Goal: Ask a question: Seek information or help from site administrators or community

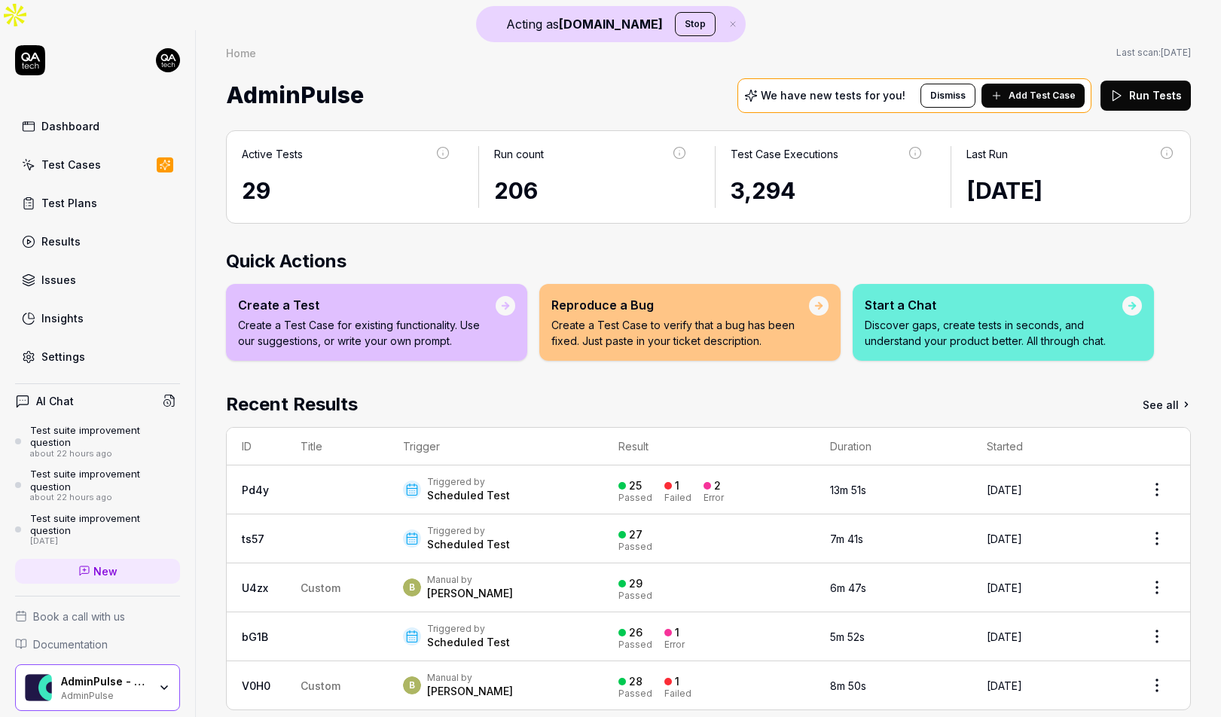
click at [108, 111] on link "Dashboard" at bounding box center [97, 125] width 165 height 29
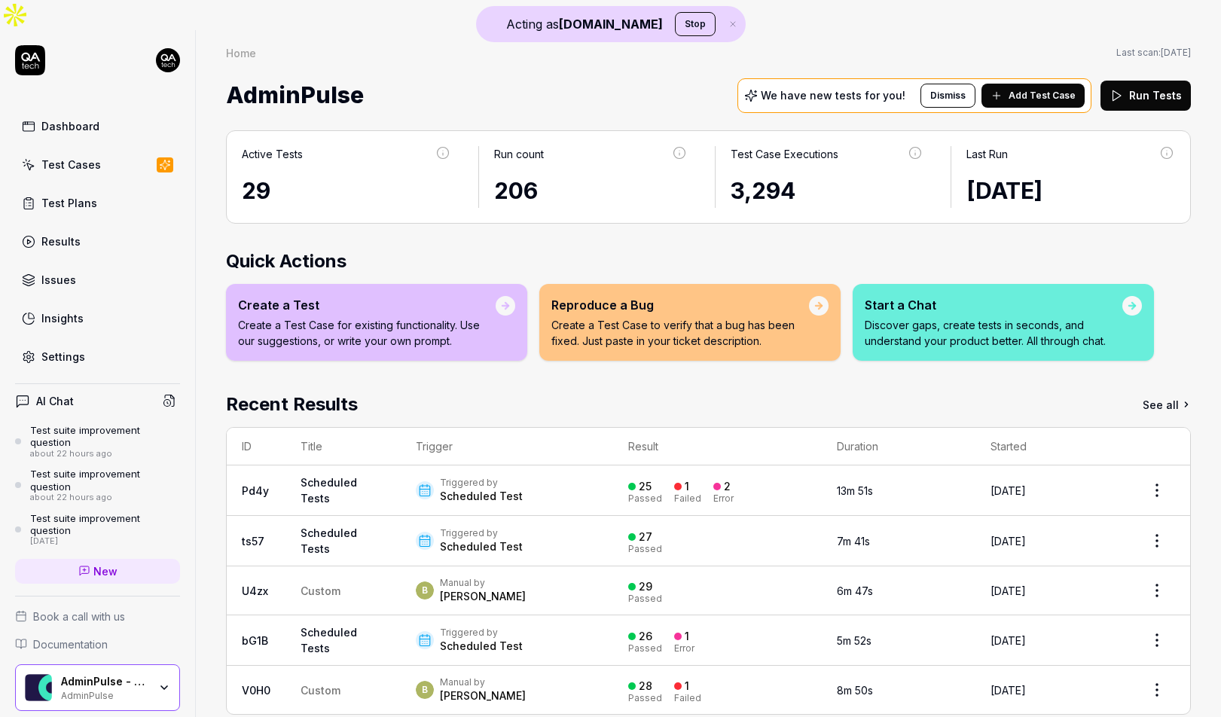
click at [675, 19] on button "Stop" at bounding box center [695, 24] width 41 height 24
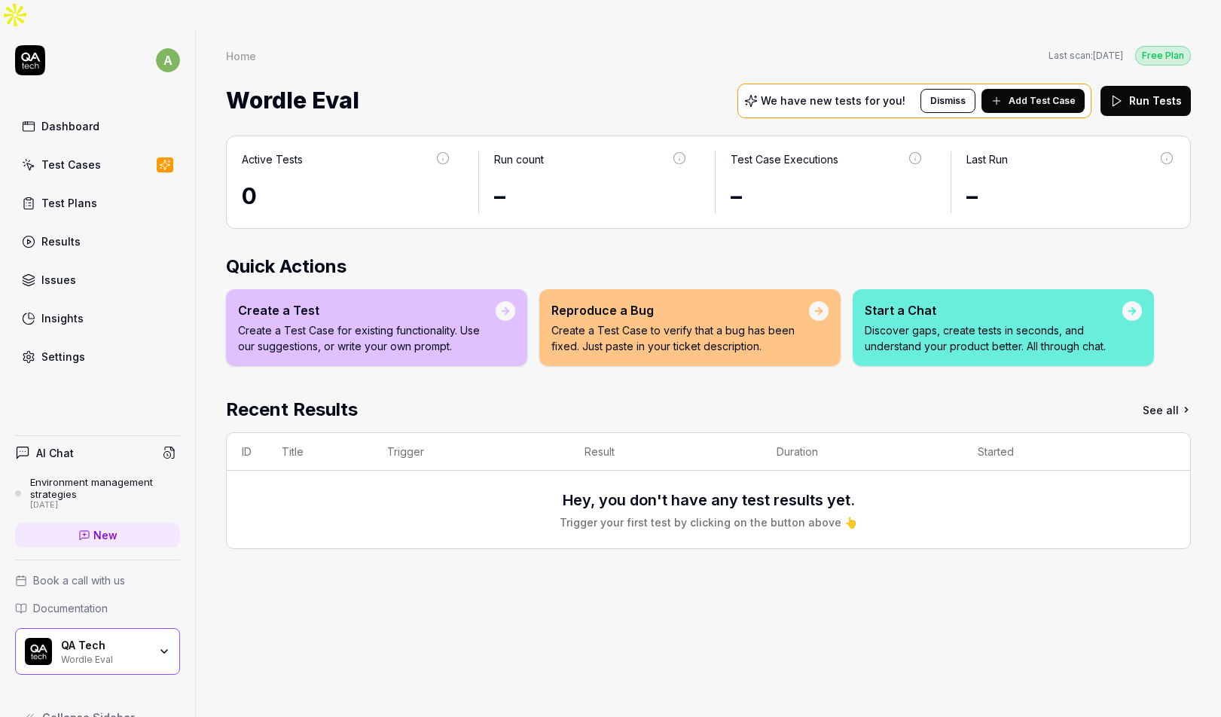
click at [107, 111] on link "Dashboard" at bounding box center [97, 125] width 165 height 29
click at [910, 301] on div "Start a Chat" at bounding box center [994, 310] width 258 height 18
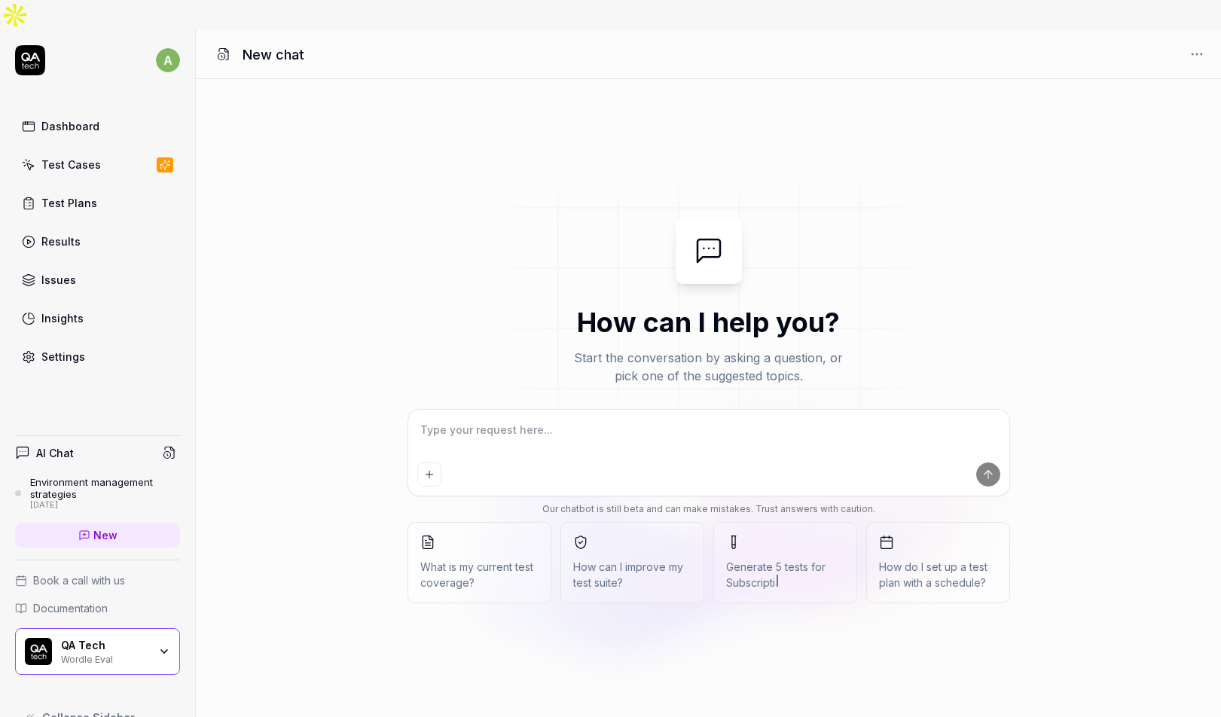
paste textarea "test cases are defined and their length limits"
type textarea "*"
type textarea "test cases are defined and their length limits"
click at [418, 419] on textarea "test cases are defined and their length limits" at bounding box center [708, 438] width 583 height 38
type textarea "*"
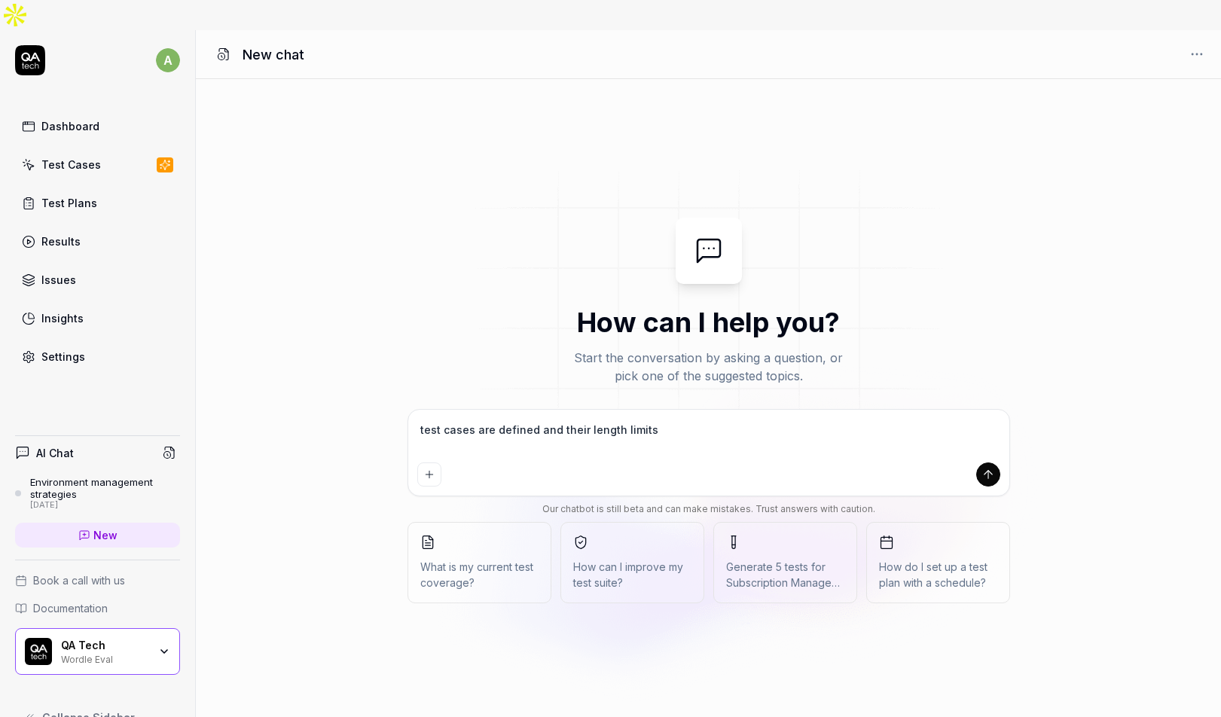
type textarea "htest cases are defined and their length limits"
type textarea "*"
type textarea "hotest cases are defined and their length limits"
type textarea "*"
type textarea "howtest cases are defined and their length limits"
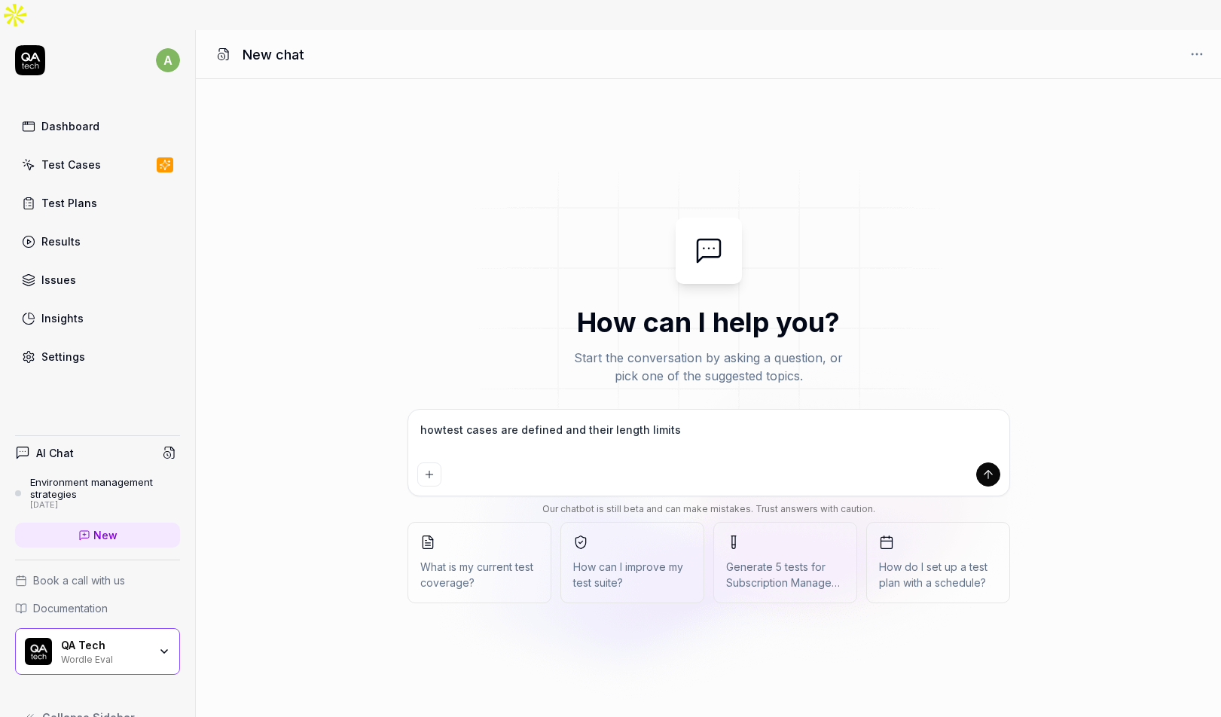
type textarea "*"
type textarea "how test cases are defined and their length limits"
type textarea "*"
type textarea "how itest cases are defined and their length limits"
type textarea "*"
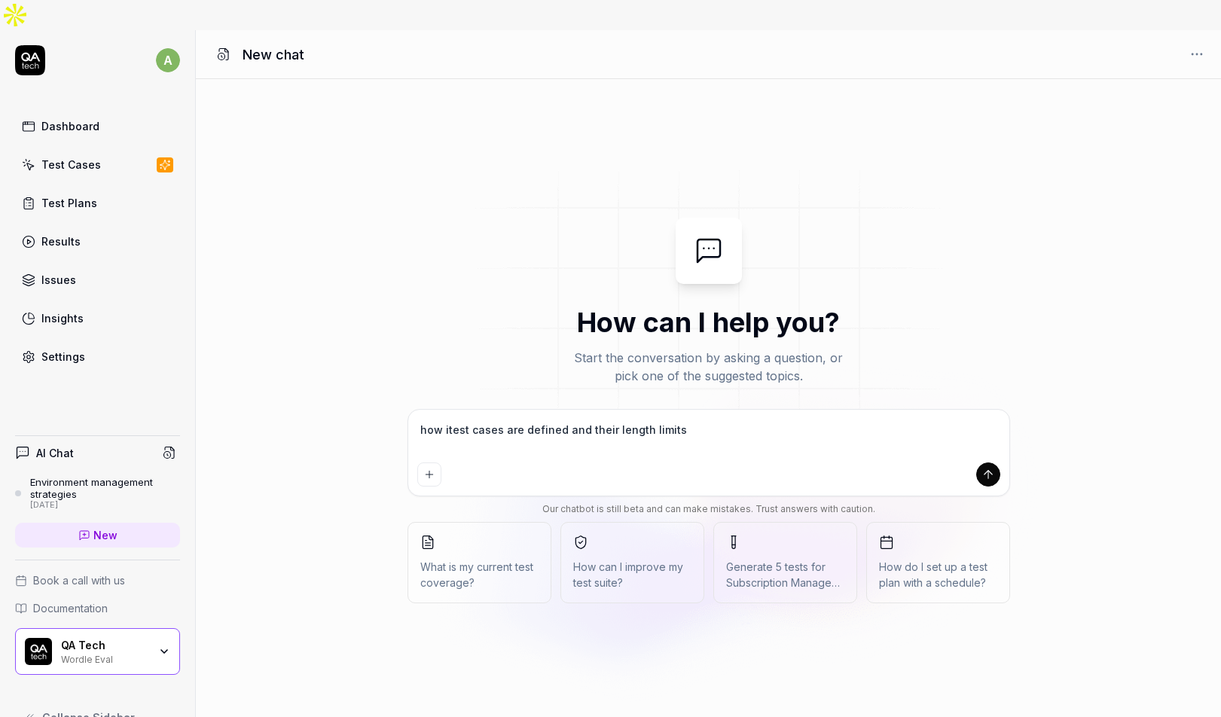
type textarea "how istest cases are defined and their length limits"
type textarea "*"
type textarea "how is atest cases are defined and their length limits"
type textarea "*"
type textarea "how is a test cases are defined and their length limits"
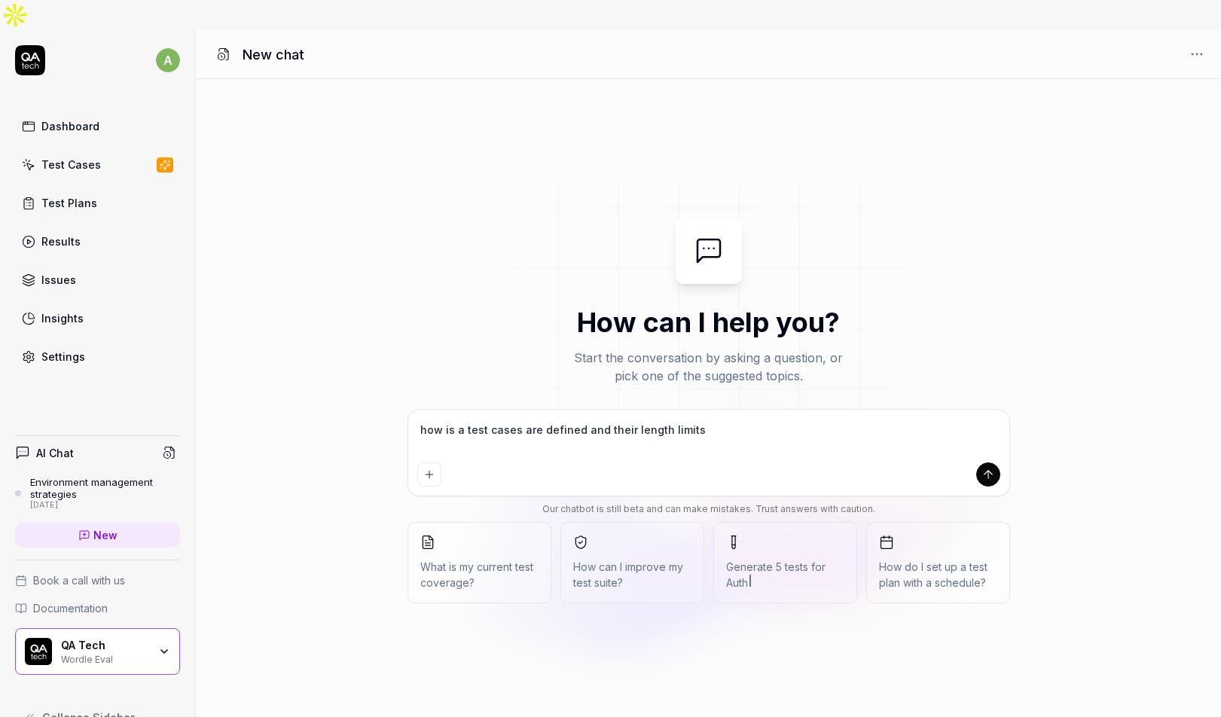
click at [514, 419] on textarea "how is a test cases are defined and their length limits" at bounding box center [708, 438] width 583 height 38
type textarea "*"
type textarea "how is a test case are defined and their length limits"
click at [523, 419] on textarea "how is a test case are defined and their length limits" at bounding box center [708, 438] width 583 height 38
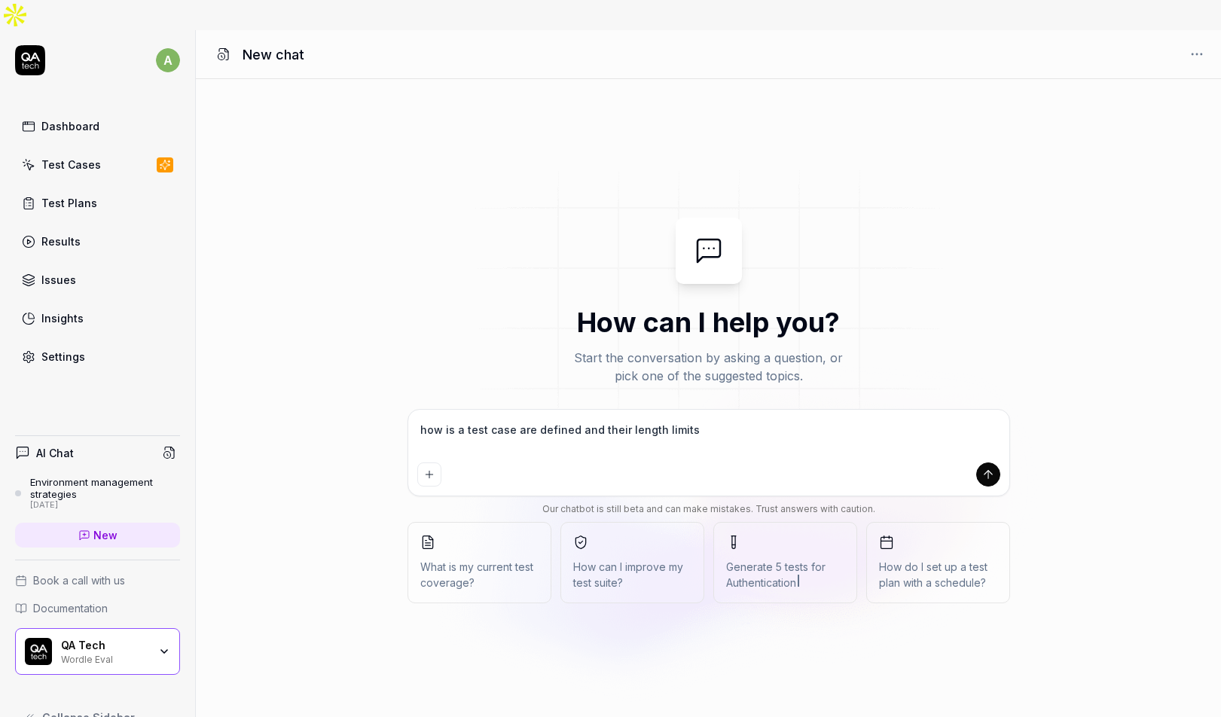
type textarea "*"
type textarea "how is a test case defined and their length limits"
click at [707, 419] on textarea "how is a test case defined and their length limits" at bounding box center [708, 438] width 583 height 38
type textarea "*"
type textarea "how is a test case defined and their length limits?"
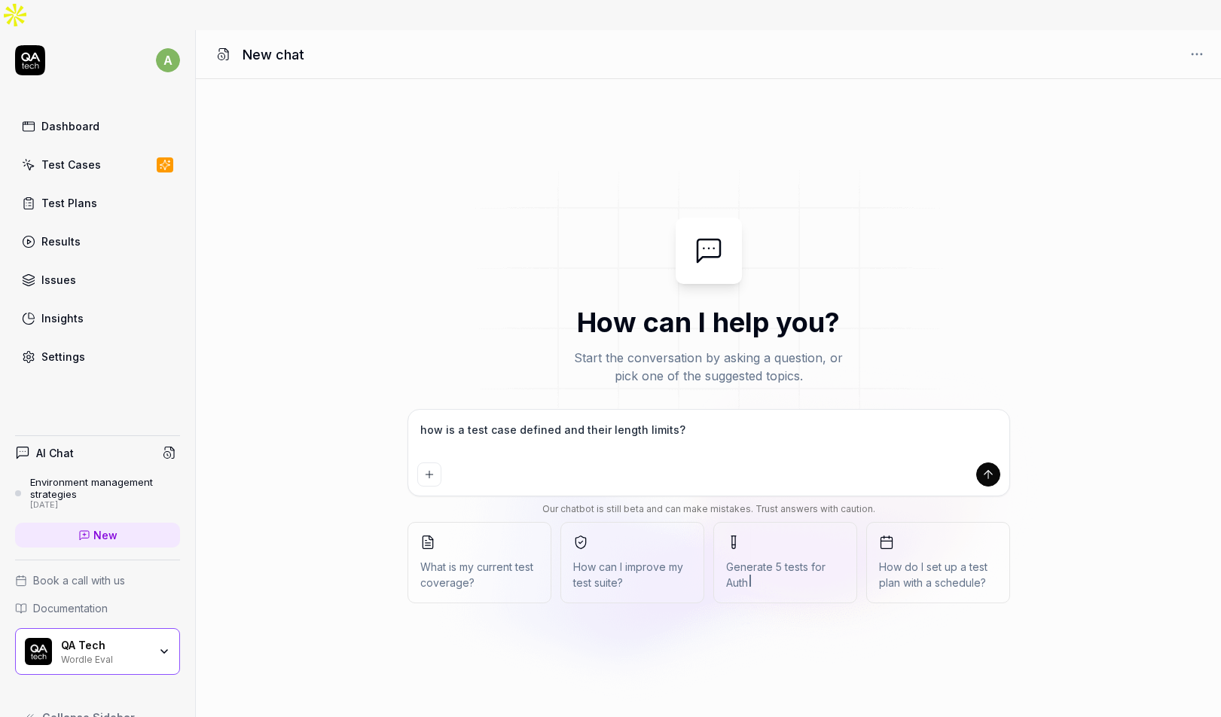
type textarea "*"
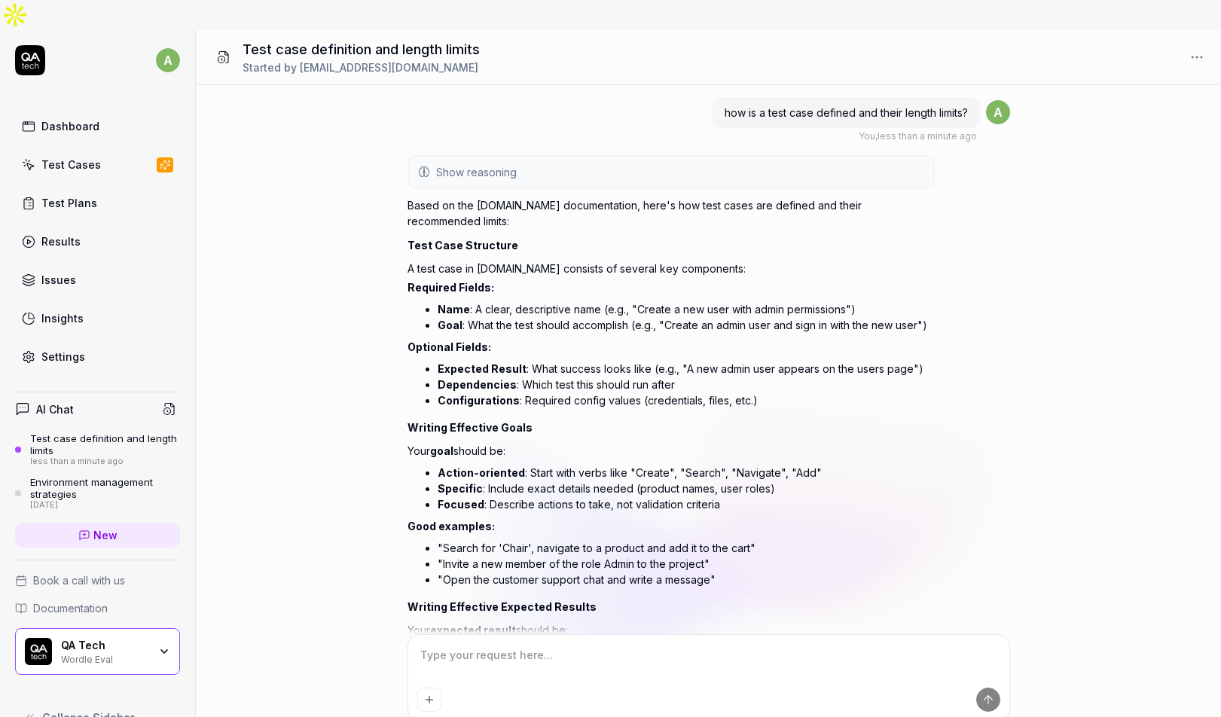
scroll to position [694, 0]
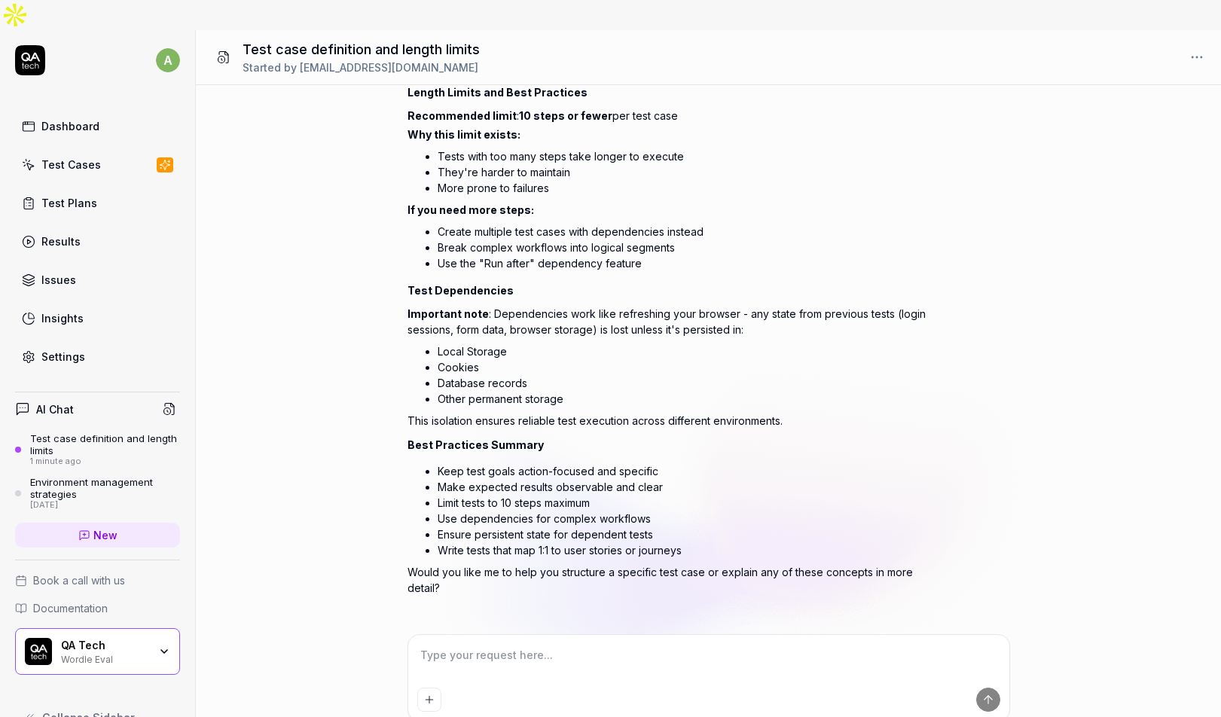
paste textarea "How to handle different environments (feature branch, test, acceptance, product…"
type textarea "*"
type textarea "How to handle different environments (feature branch, test, acceptance, product…"
type textarea "*"
type textarea "How to handle different environments (feature branch, test, acceptance, product…"
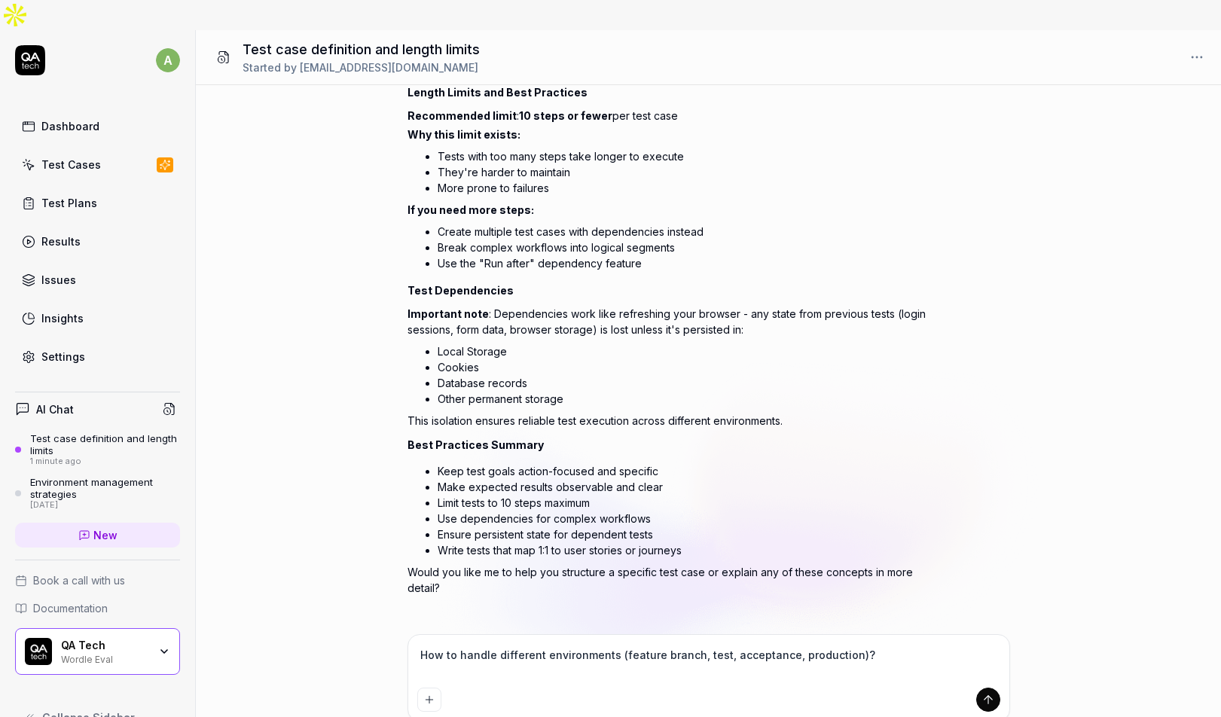
type textarea "*"
type textarea "How to handle different environments (feature branch, test, acceptance, product…"
type textarea "*"
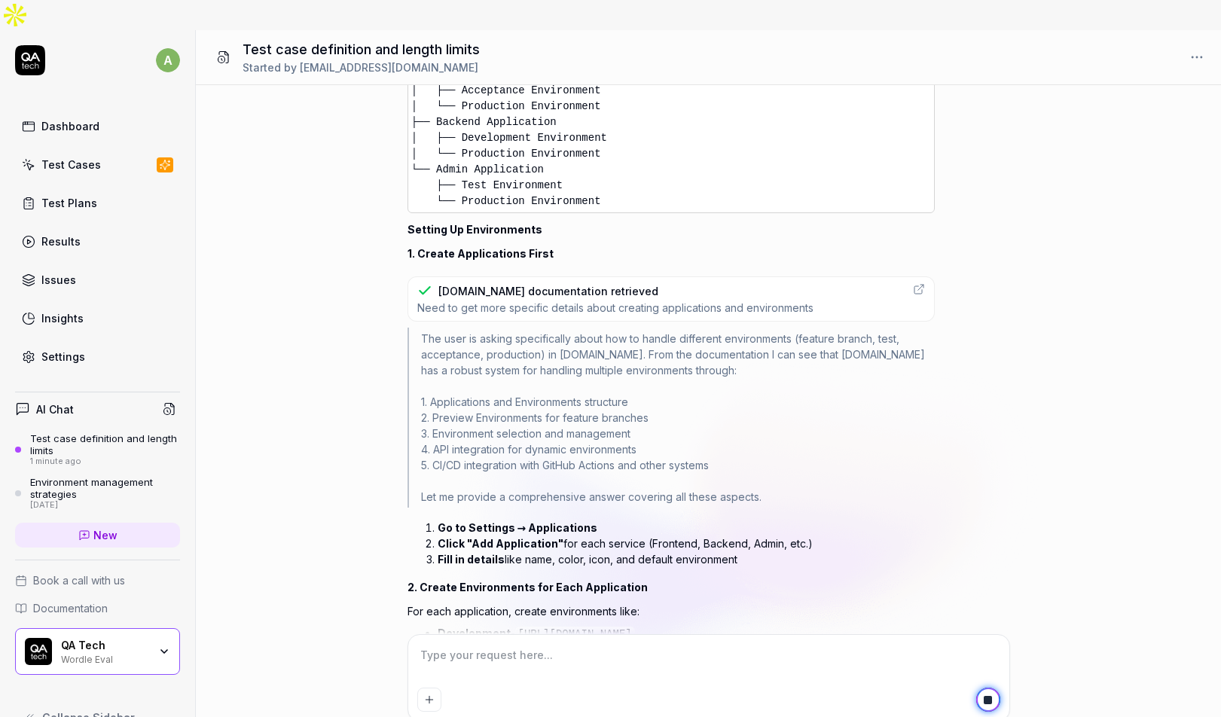
scroll to position [1686, 0]
click at [551, 282] on div "[DOMAIN_NAME] documentation retrieved" at bounding box center [548, 290] width 220 height 16
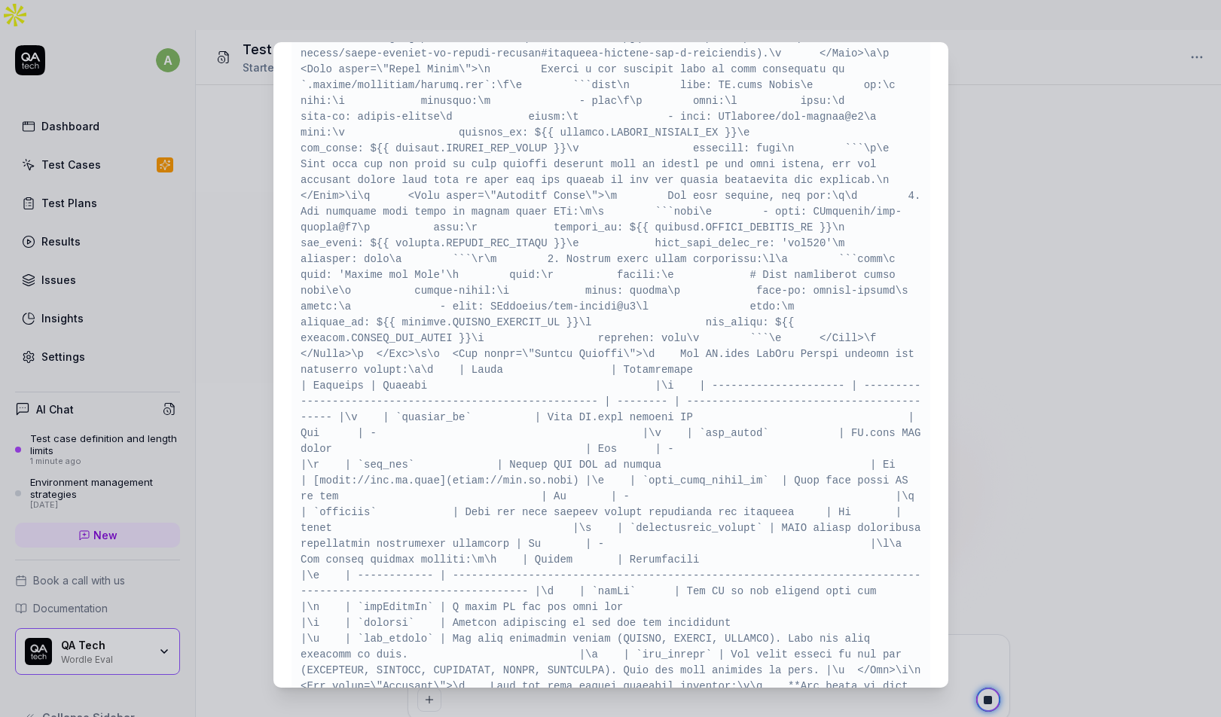
scroll to position [4004, 0]
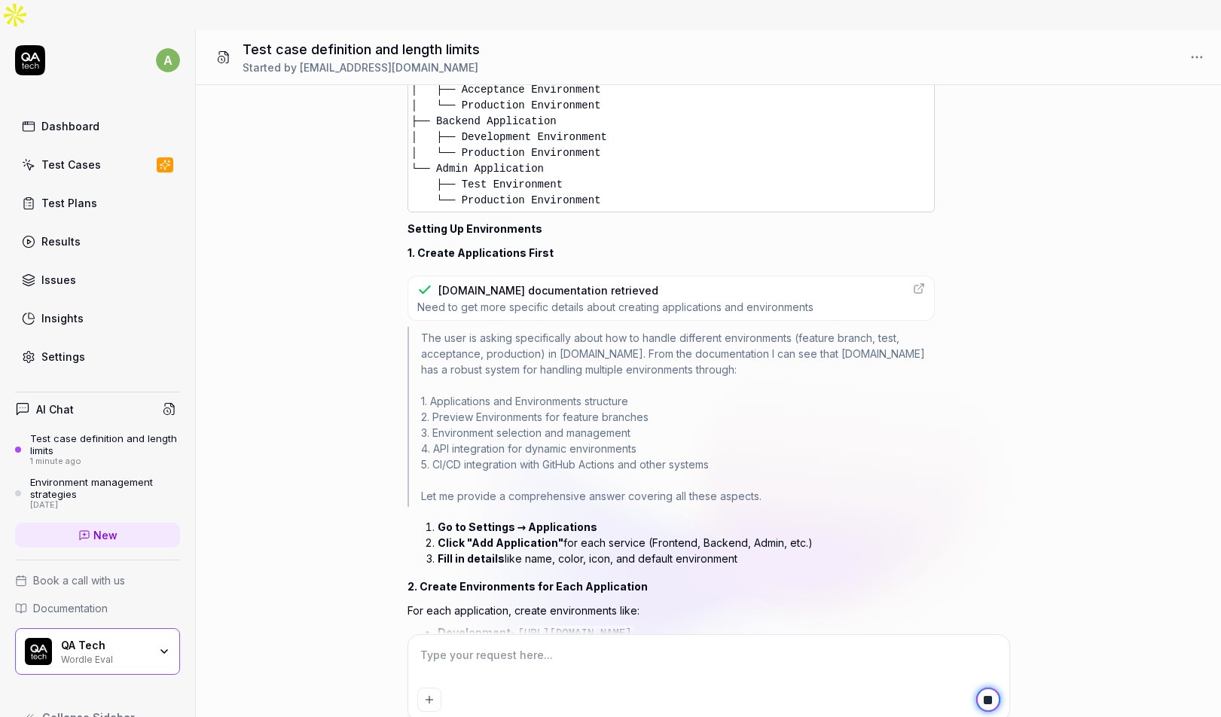
click at [601, 300] on span "Need to get more specific details about creating applications and environments" at bounding box center [615, 307] width 396 height 14
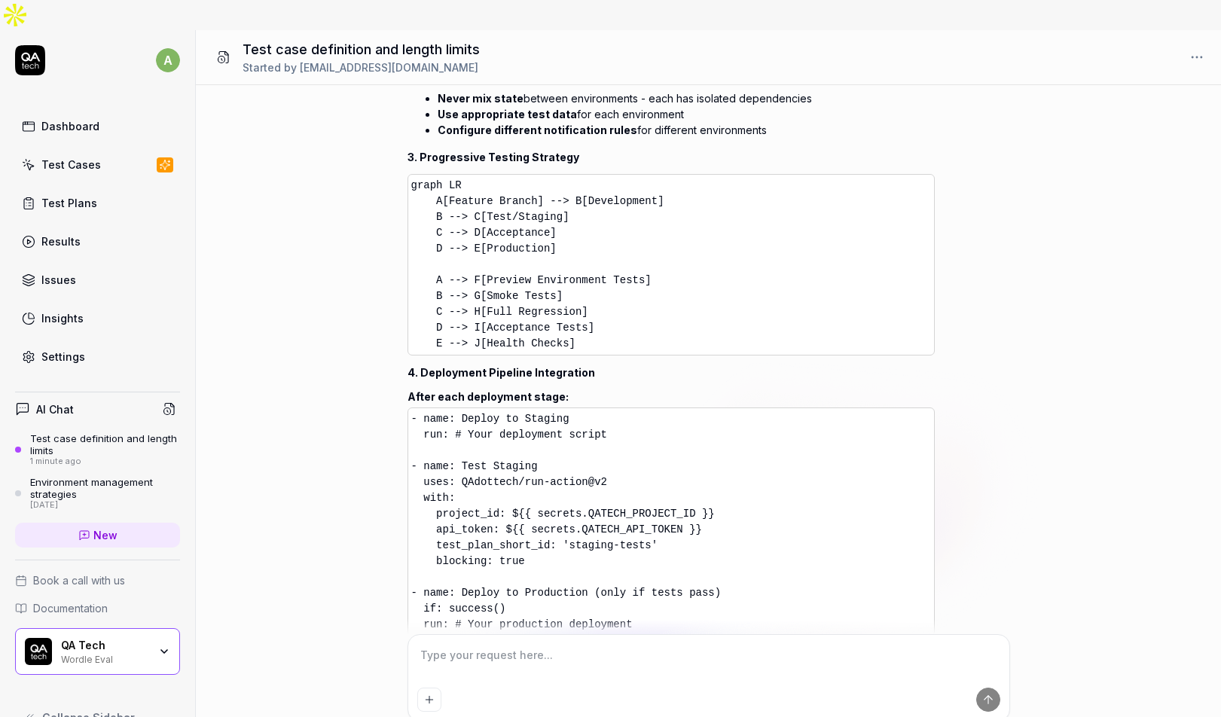
scroll to position [3986, 0]
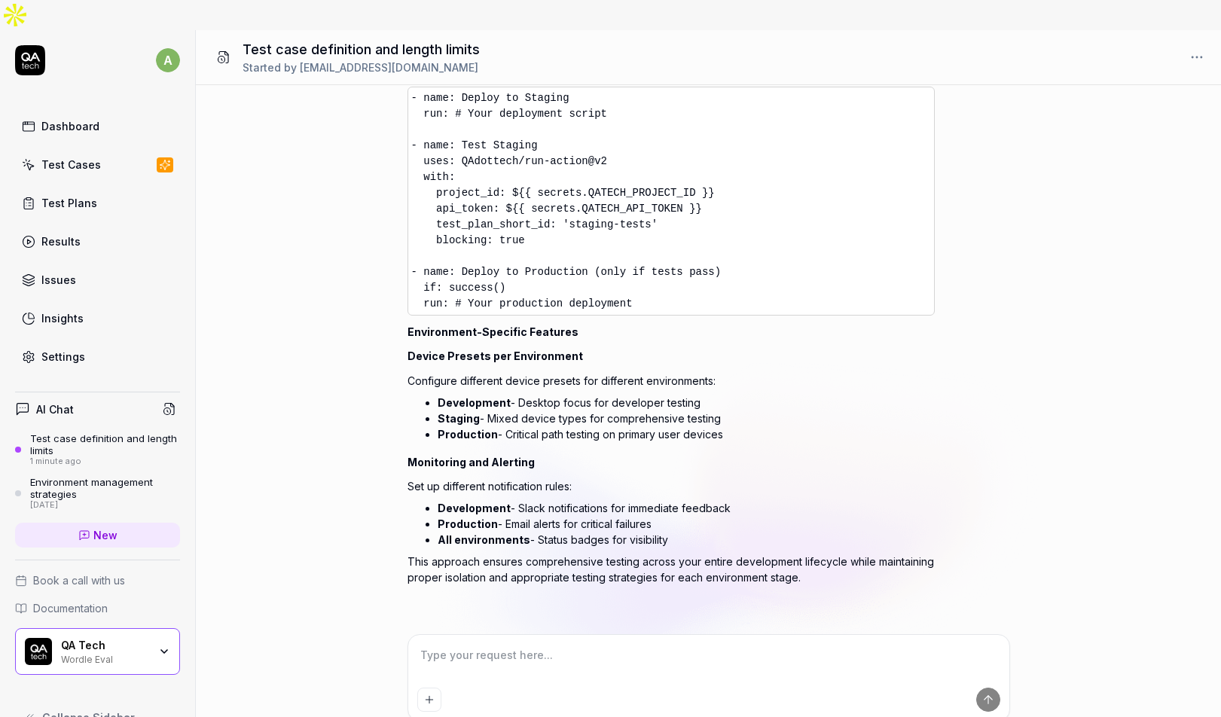
click at [500, 644] on textarea at bounding box center [708, 663] width 583 height 38
type textarea "*"
type textarea "c"
type textarea "*"
type textarea "ca"
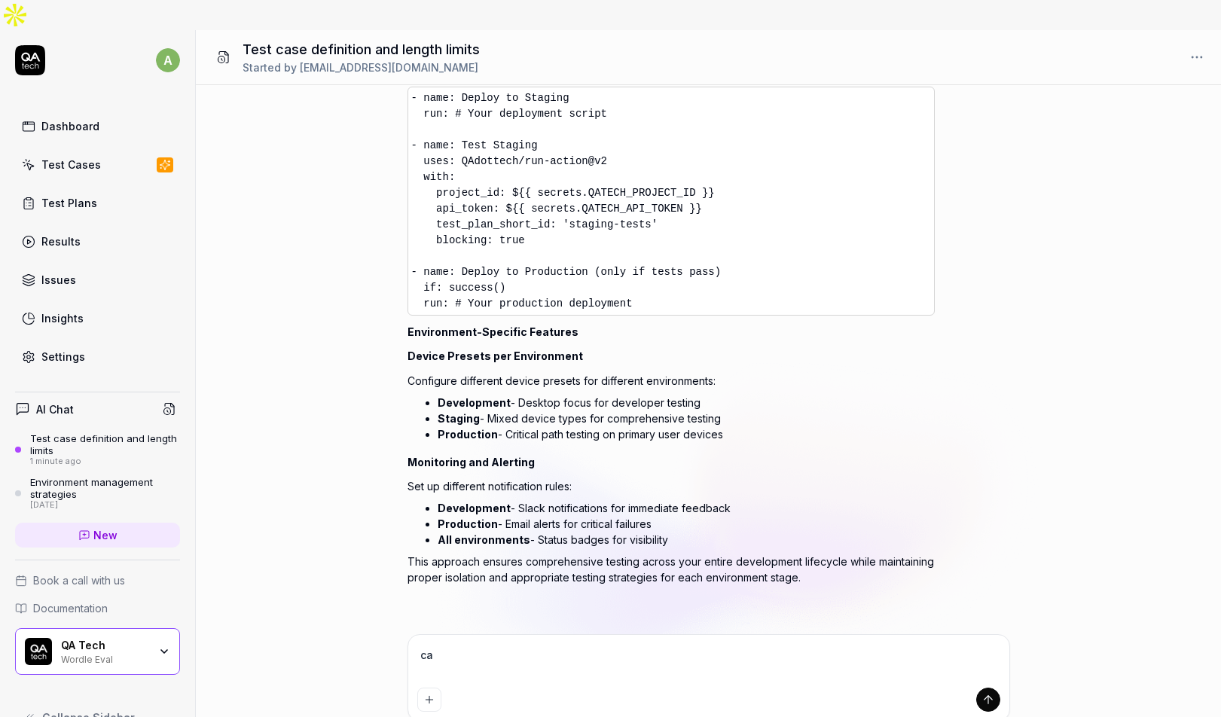
type textarea "*"
type textarea "can"
type textarea "*"
type textarea "can"
type textarea "*"
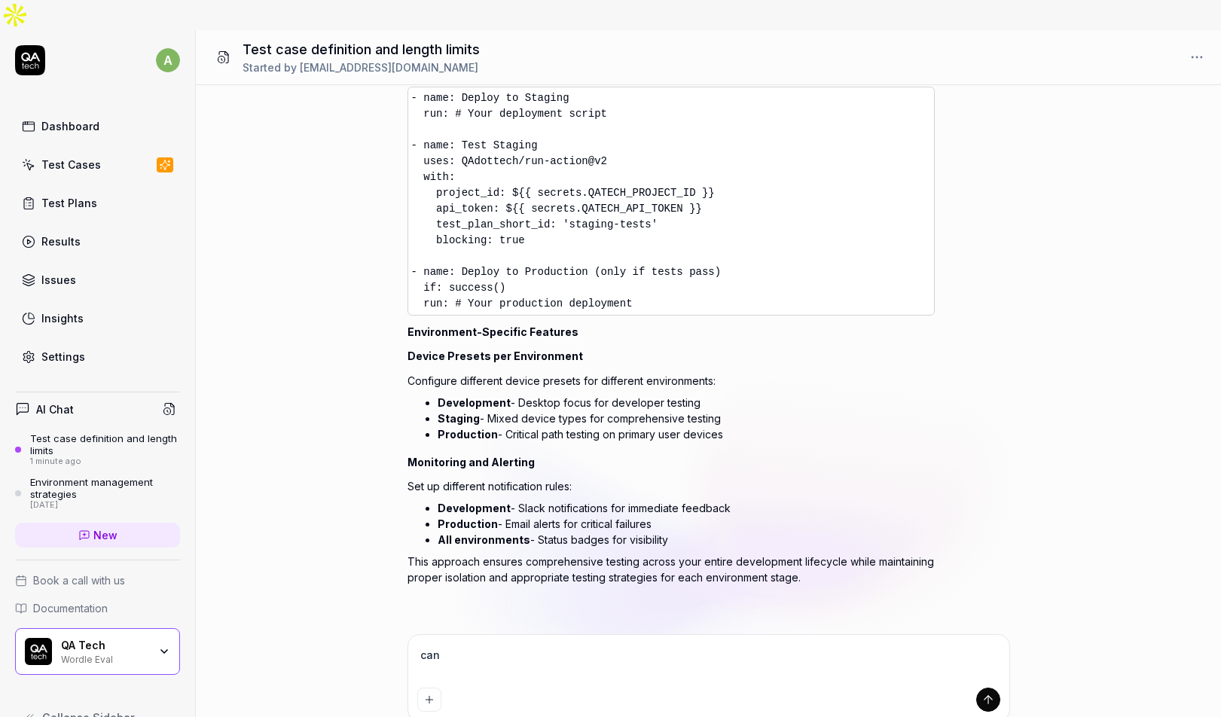
type textarea "can y"
type textarea "*"
type textarea "can yo"
type textarea "*"
type textarea "can you"
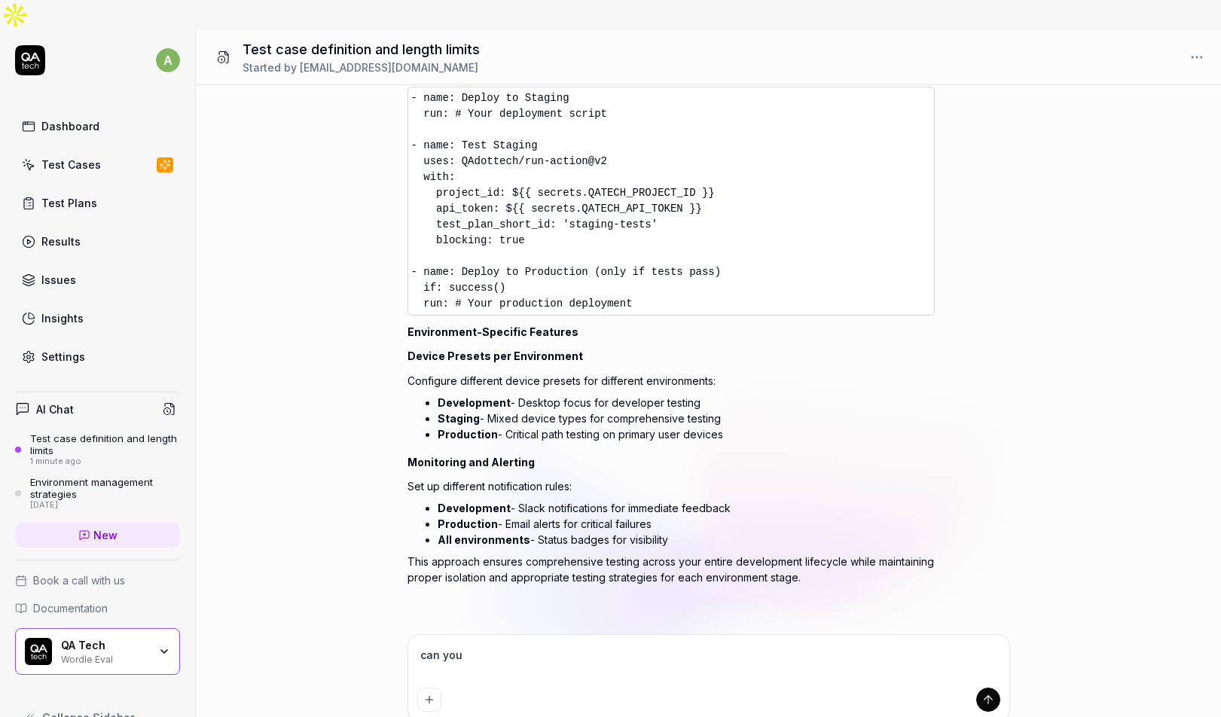
type textarea "*"
type textarea "can your"
type textarea "*"
type textarea "can your"
type textarea "*"
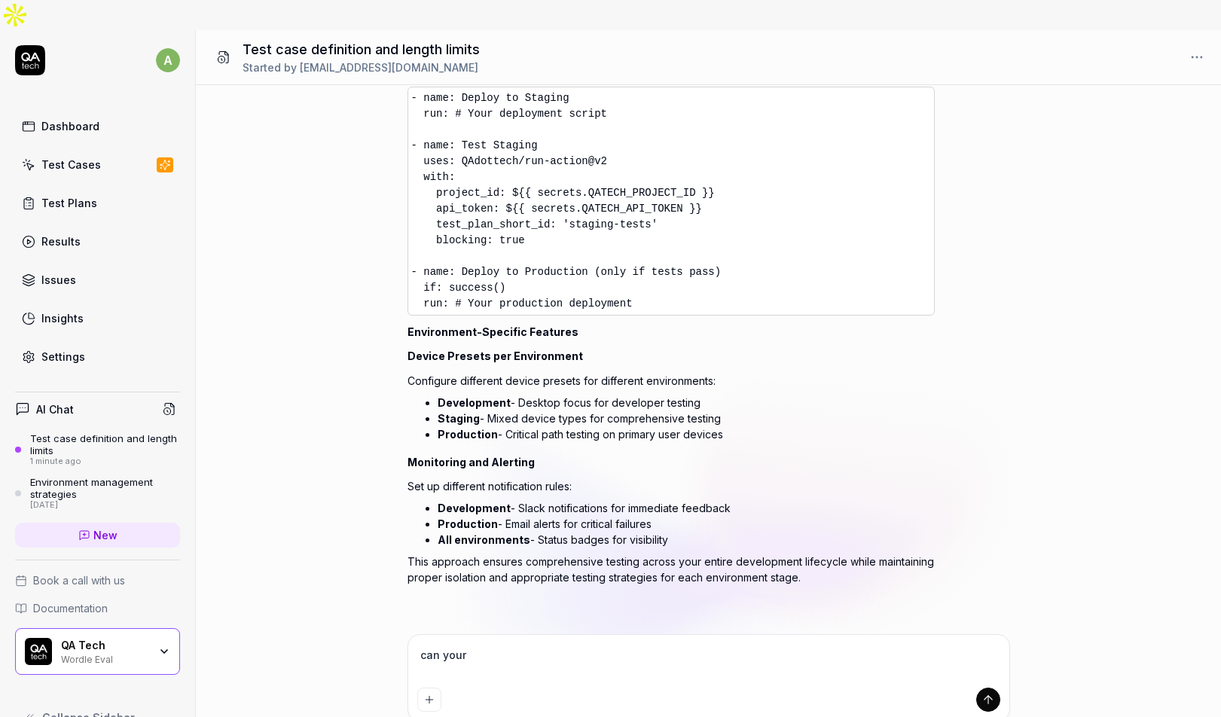
type textarea "can your"
type textarea "*"
type textarea "can you"
type textarea "*"
type textarea "can you"
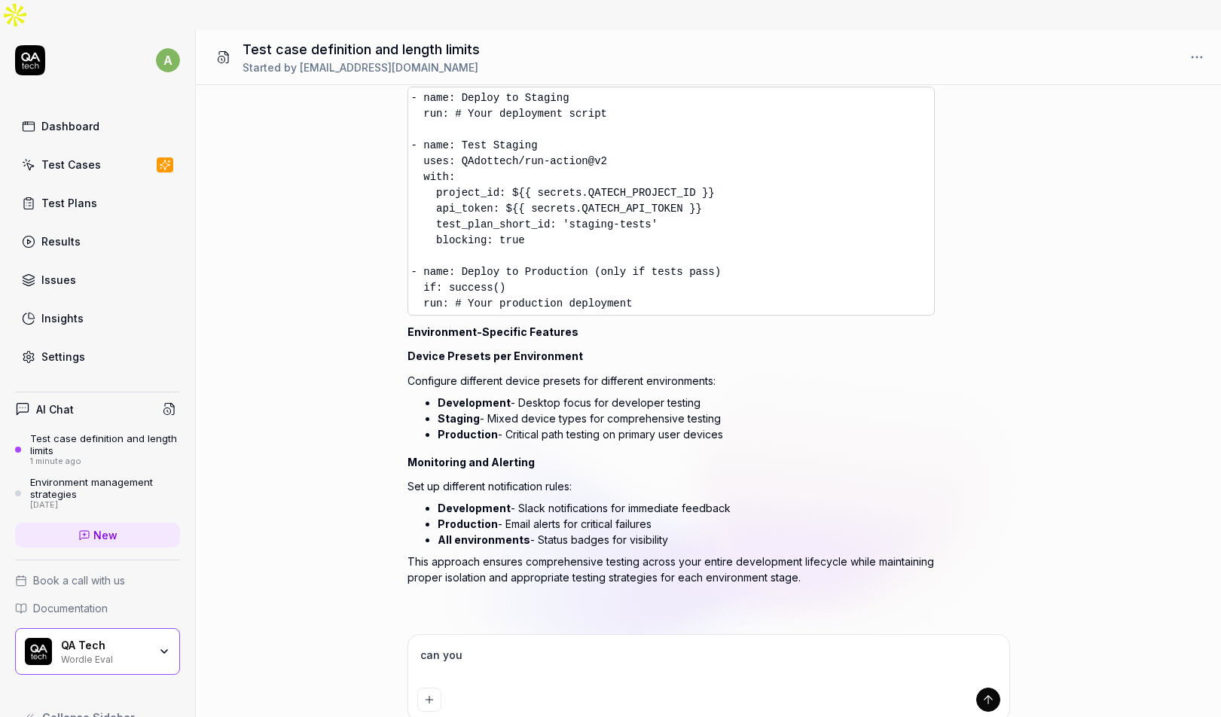
type textarea "*"
type textarea "can you w"
type textarea "*"
type textarea "can you wr"
type textarea "*"
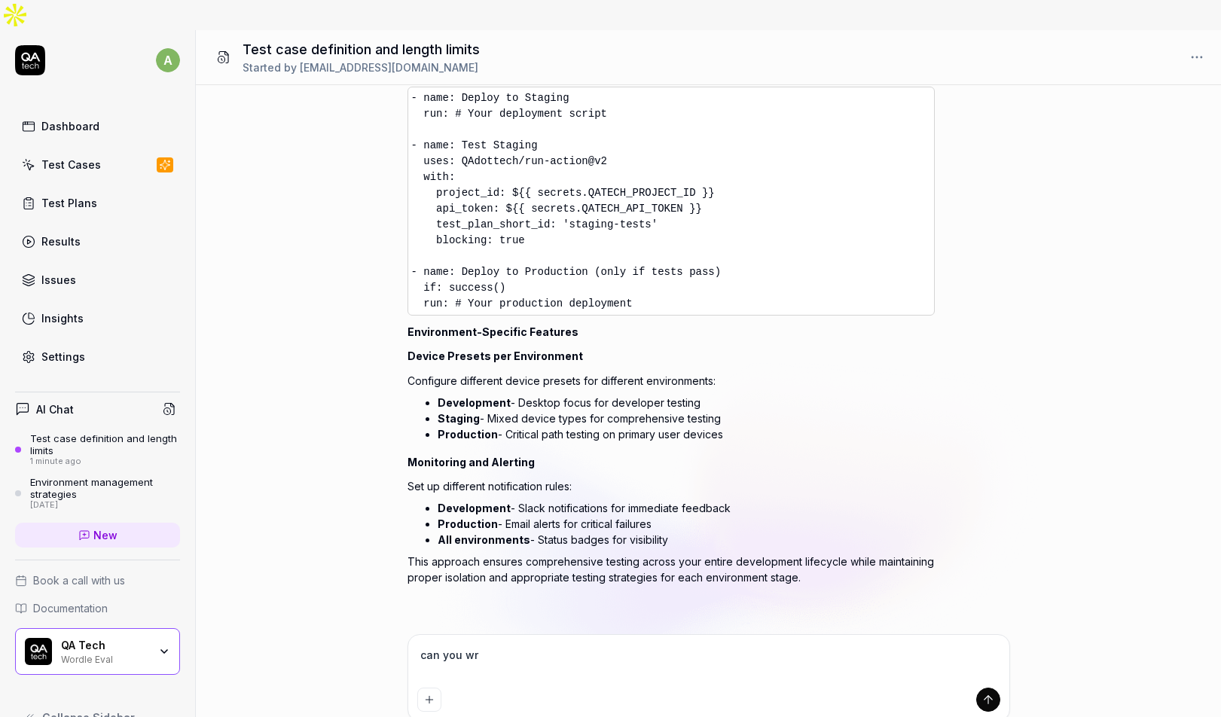
type textarea "can you wri"
type textarea "*"
type textarea "can you writ"
type textarea "*"
type textarea "can you write"
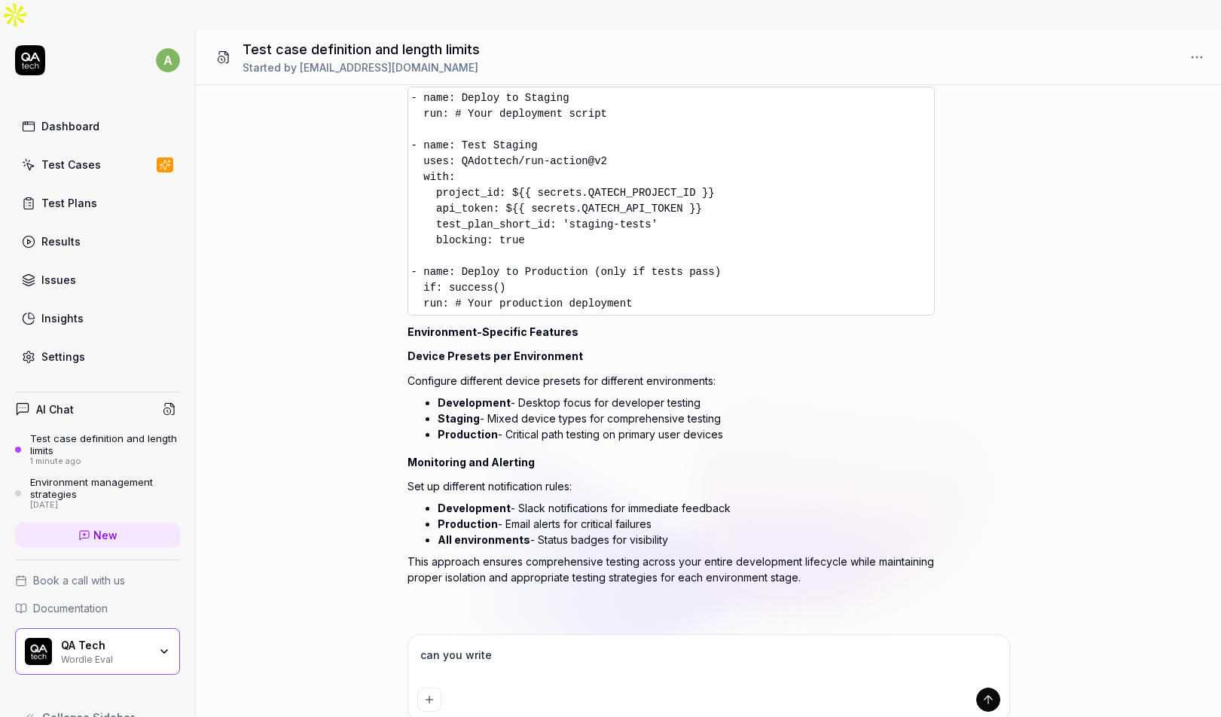
type textarea "*"
type textarea "can you write"
type textarea "*"
type textarea "can you write t"
type textarea "*"
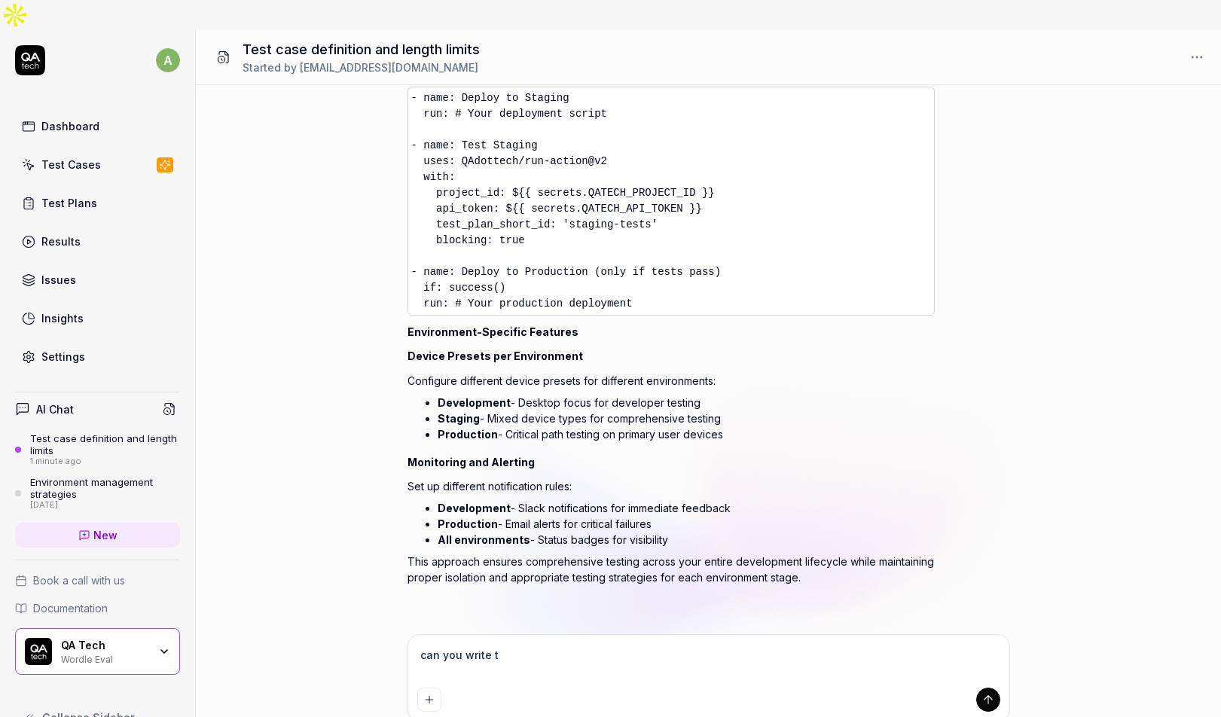
type textarea "can you write th"
type textarea "*"
type textarea "can you write thi"
type textarea "*"
type textarea "can you write this"
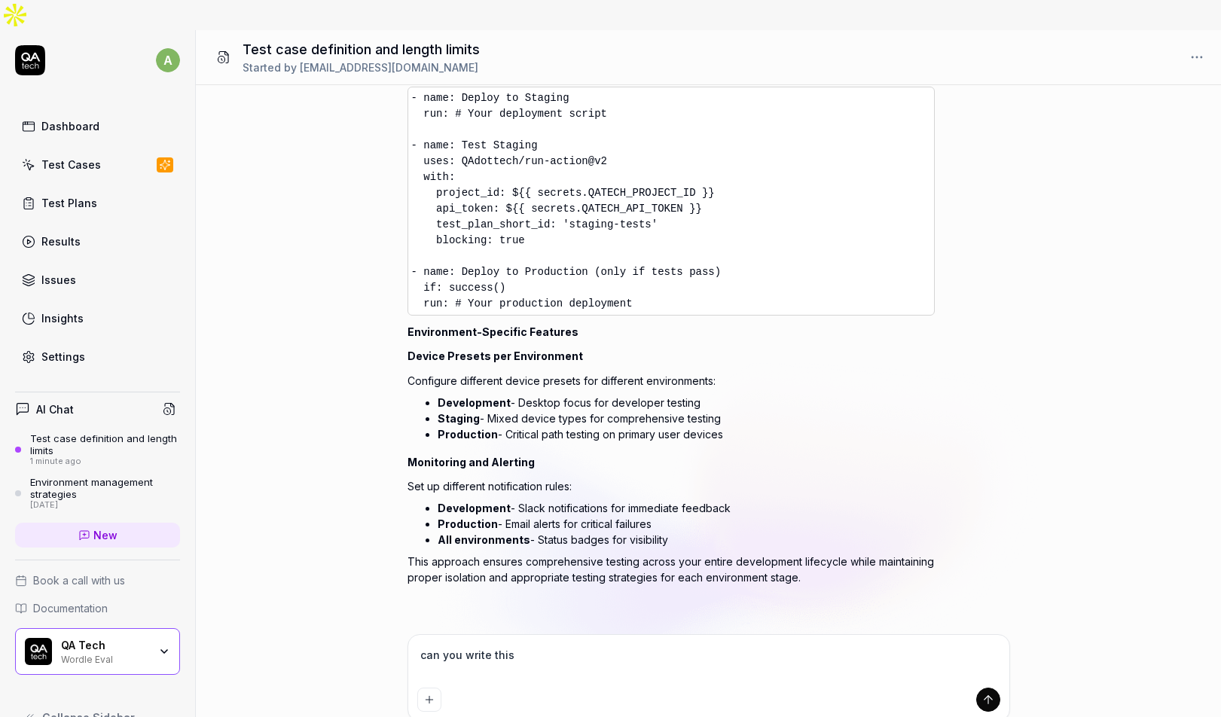
type textarea "*"
type textarea "can you write this"
type textarea "*"
type textarea "can you write this v"
type textarea "*"
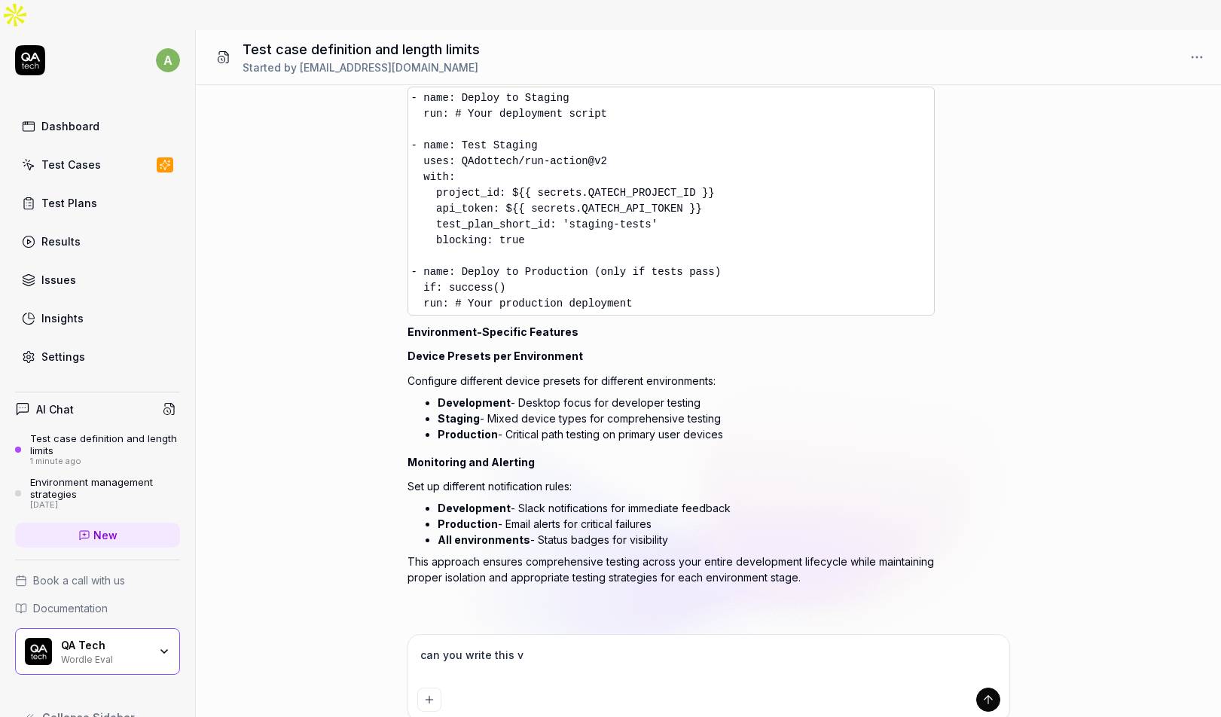
type textarea "can you write this ve"
type textarea "*"
type textarea "can you write this ver"
type textarea "*"
type textarea "can you write this very"
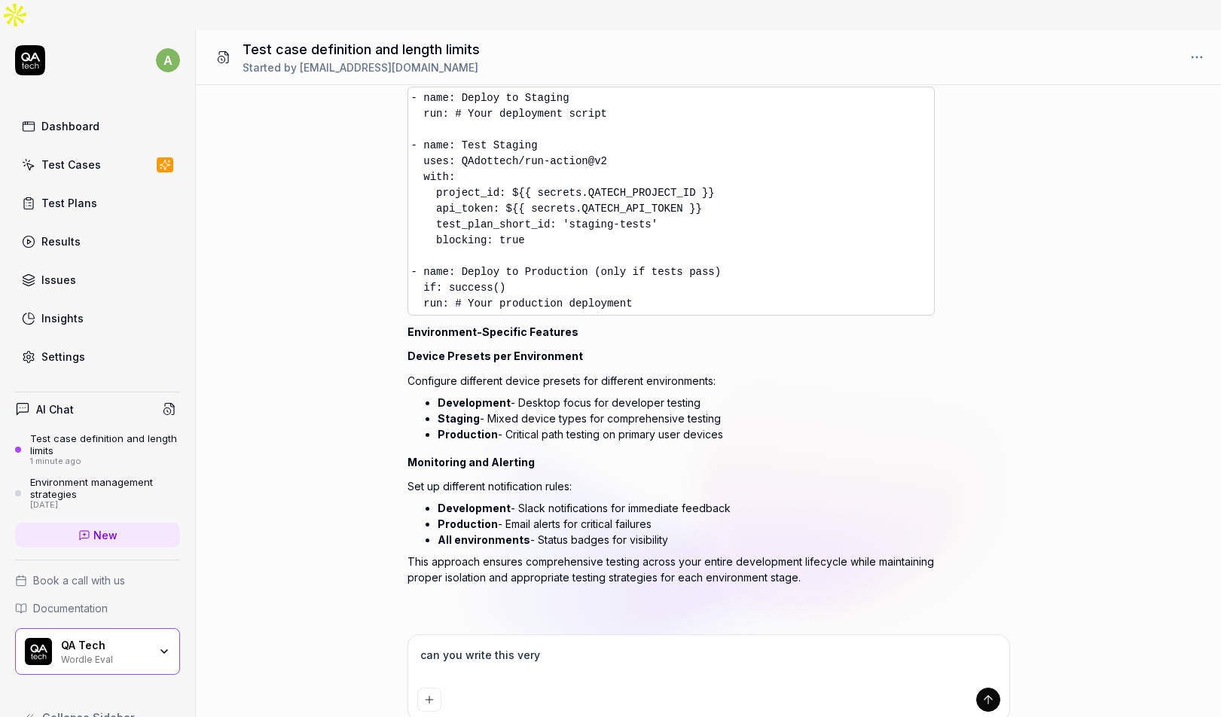
type textarea "*"
type textarea "can you write this very"
type textarea "*"
type textarea "can you write this very s"
type textarea "*"
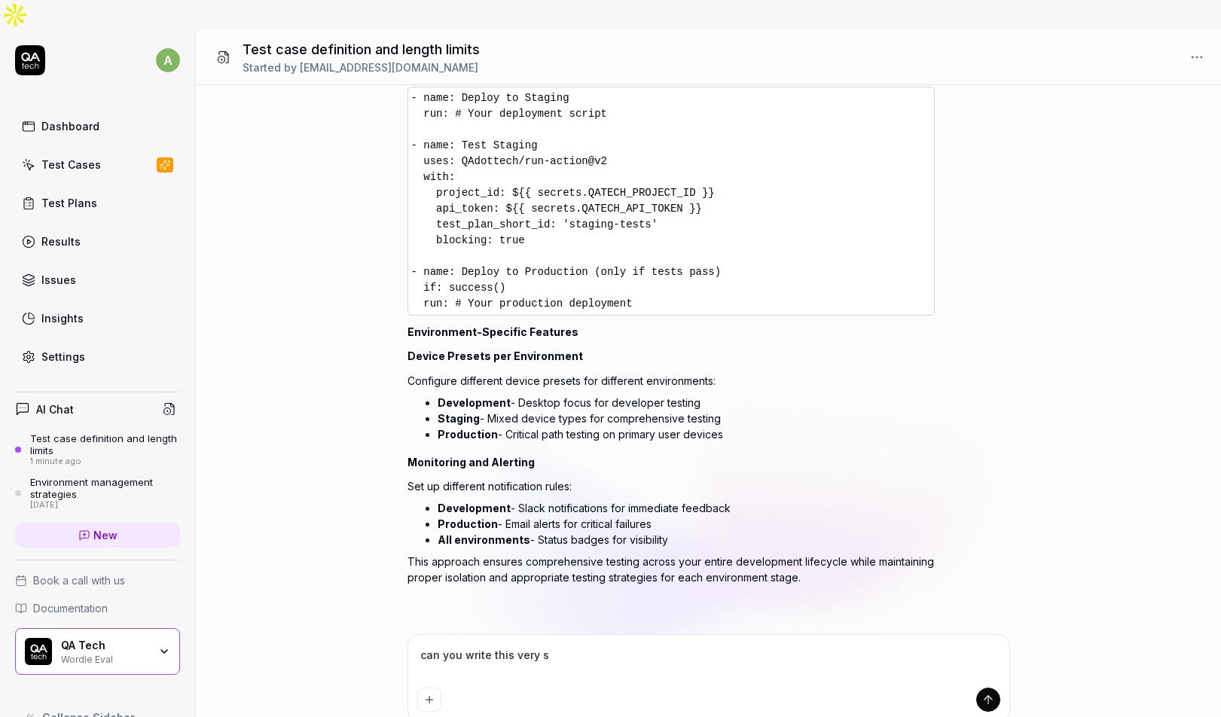
type textarea "can you write this very sh"
type textarea "*"
type textarea "can you write this very sho"
type textarea "*"
type textarea "can you write this very shor"
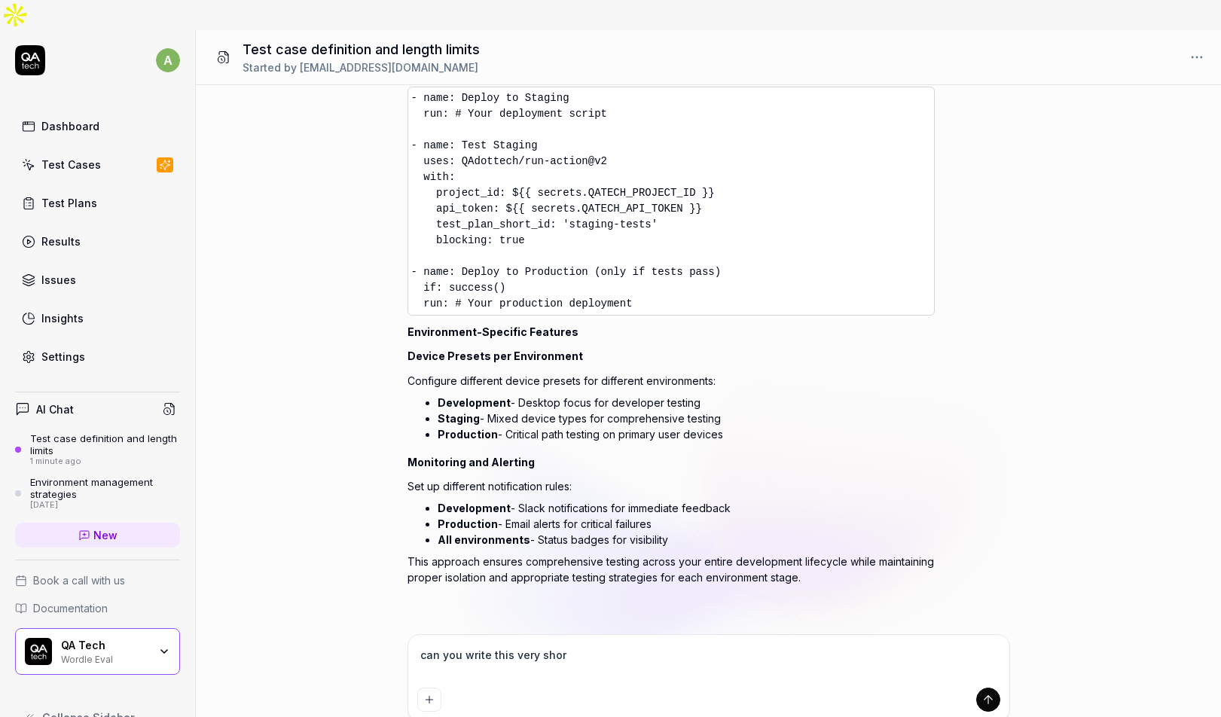
type textarea "*"
type textarea "can you write this very short"
type textarea "*"
type textarea "can you write this very short"
type textarea "*"
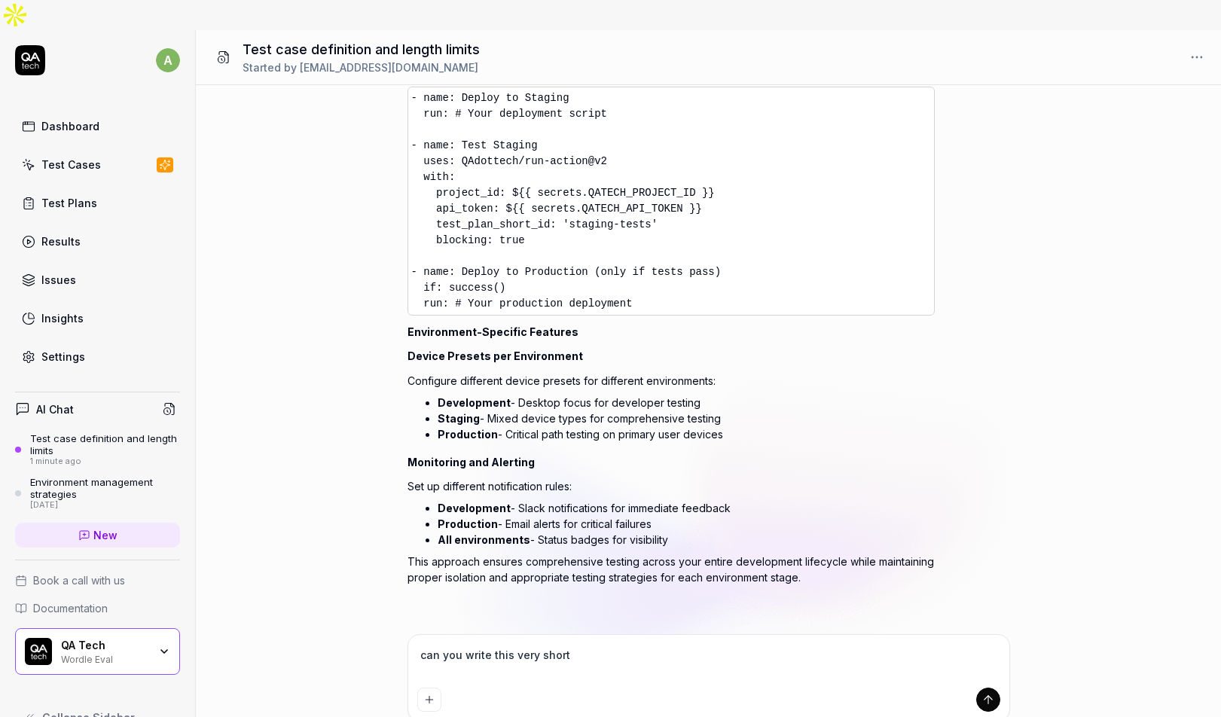
type textarea "can you write this very short a"
type textarea "*"
type textarea "can you write this very short an"
type textarea "*"
type textarea "can you write this very short and"
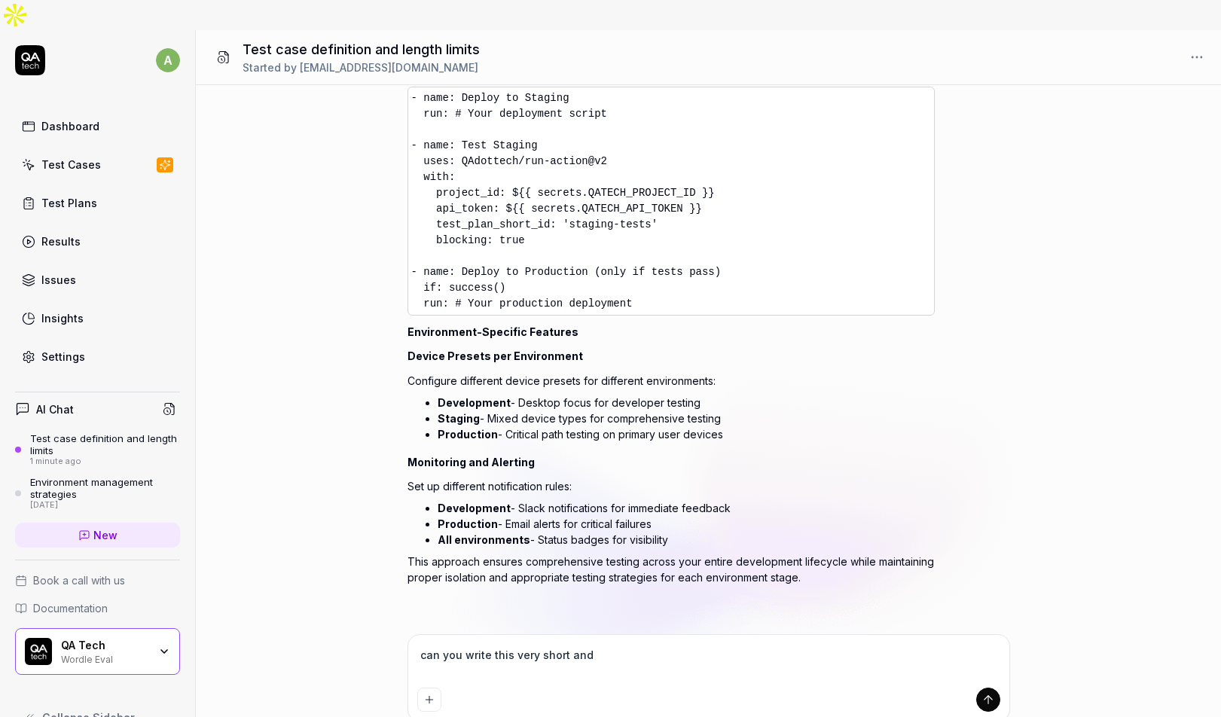
type textarea "*"
type textarea "can you write this very short and"
type textarea "*"
type textarea "can you write this very short and c"
type textarea "*"
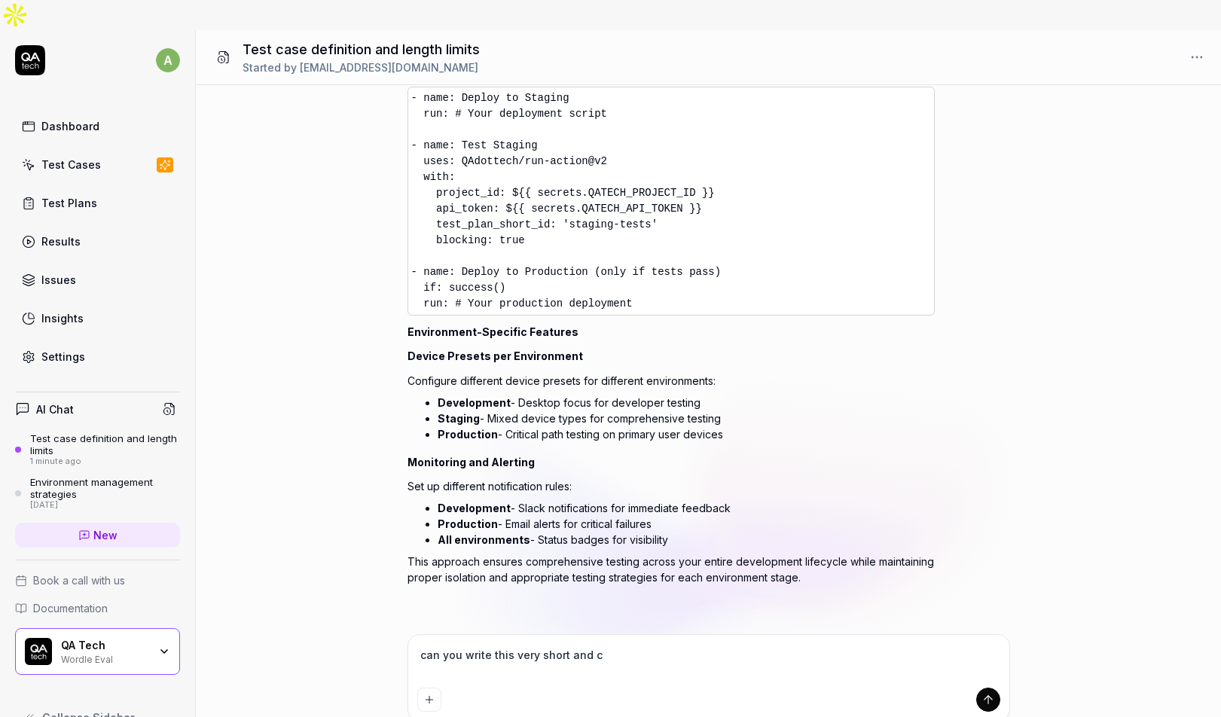
type textarea "can you write this very short and co"
type textarea "*"
type textarea "can you write this very short and con"
type textarea "*"
type textarea "can you write this very short and cons"
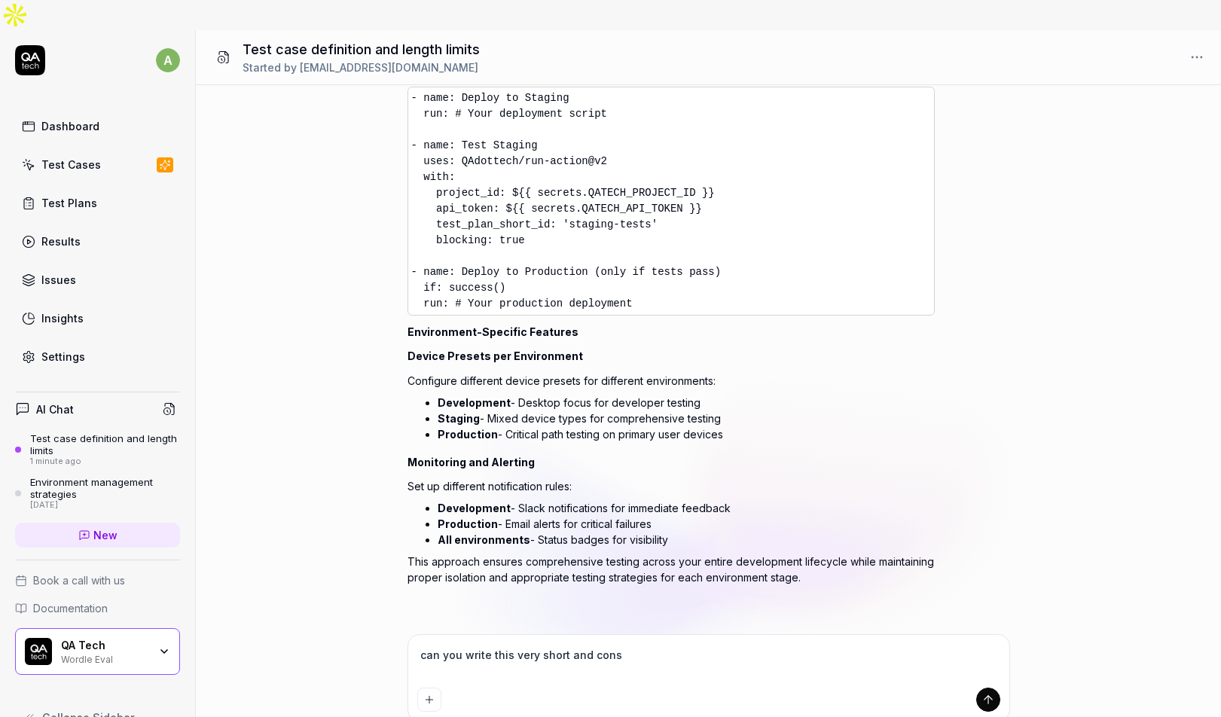
type textarea "*"
type textarea "can you write this very short and consi"
type textarea "*"
type textarea "can you write this very short and consic"
type textarea "*"
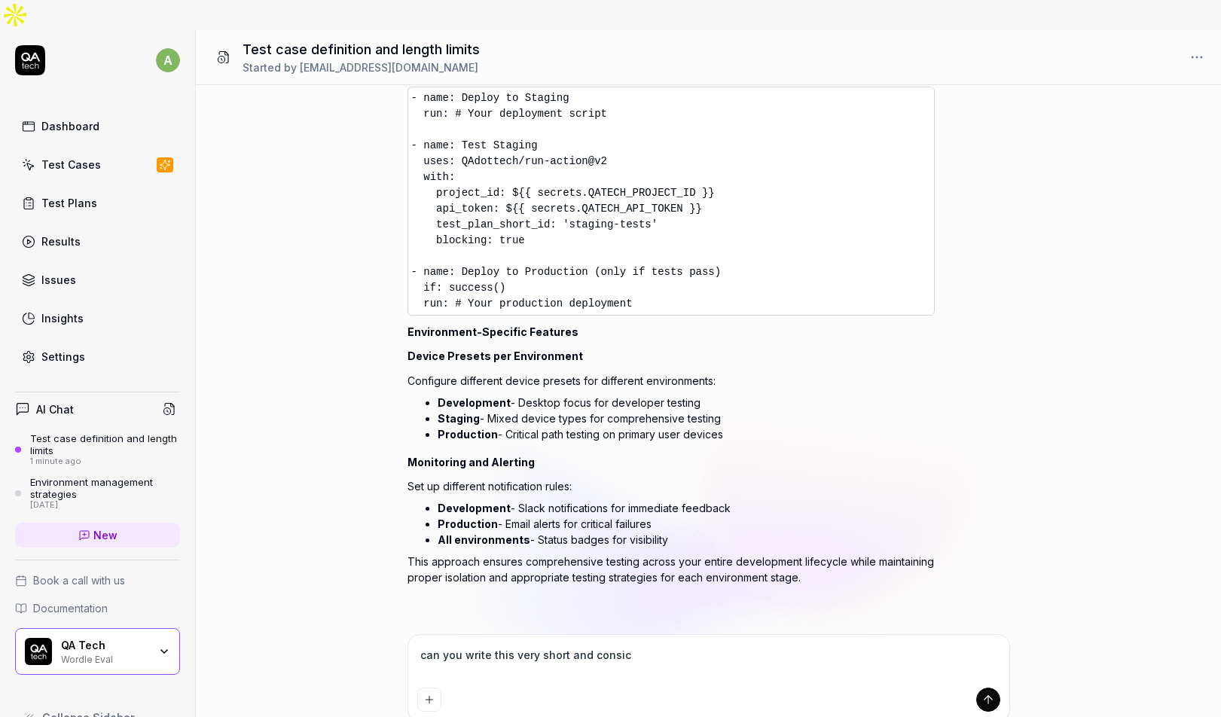
type textarea "can you write this very short and consice"
type textarea "*"
type textarea "can you write this very short and consice"
type textarea "*"
type textarea "can you write this very short and consice"
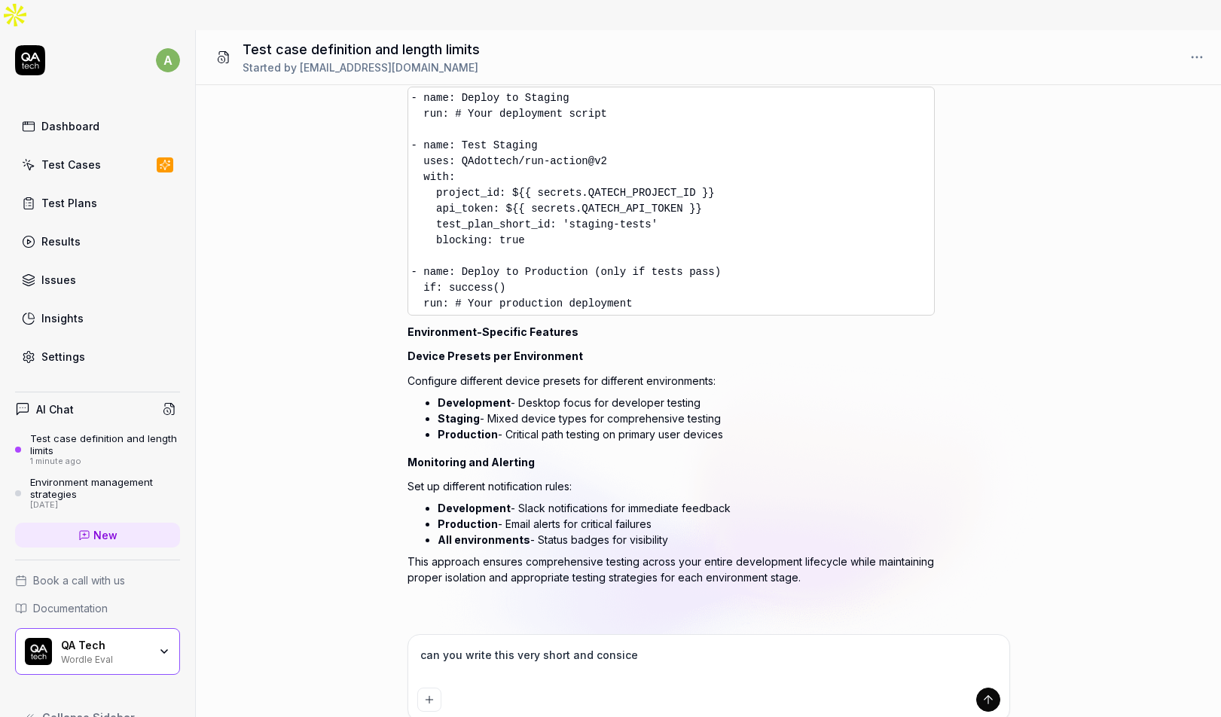
type textarea "*"
type textarea "can you write this very short and consic"
type textarea "*"
type textarea "can you write this very short and consi"
type textarea "*"
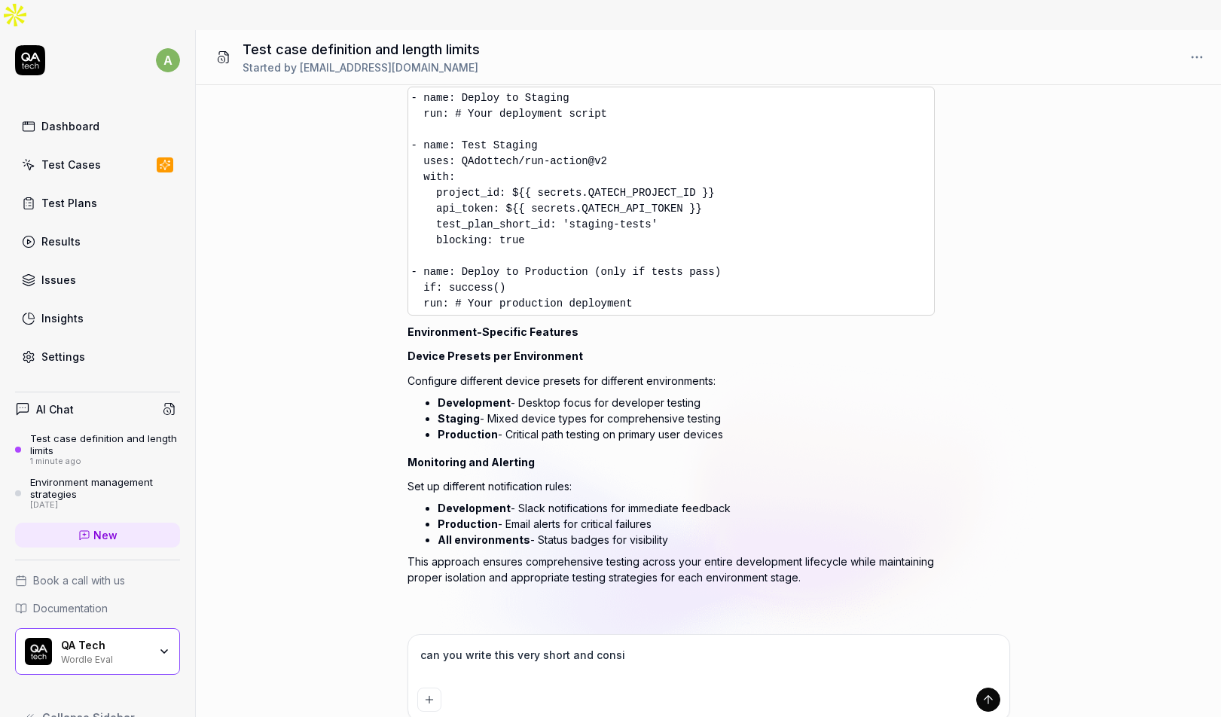
type textarea "can you write this very short and cons"
type textarea "*"
type textarea "can you write this very short and con"
type textarea "*"
type textarea "can you write this very short and conc"
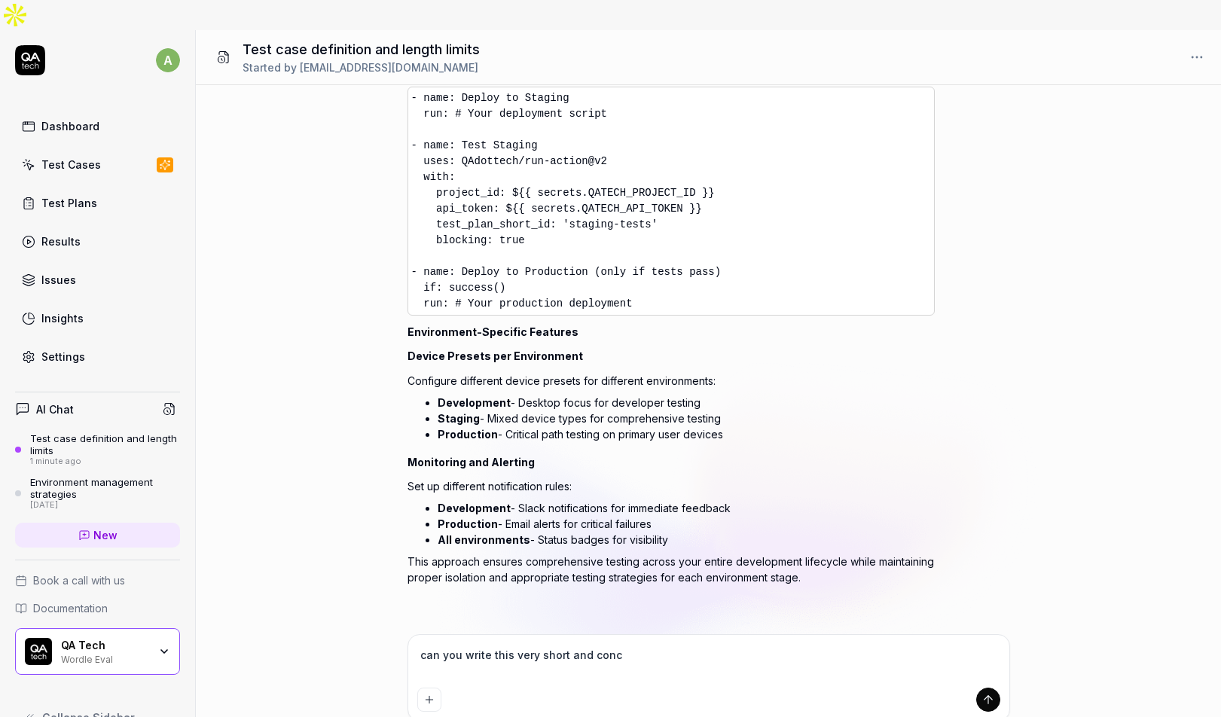
type textarea "*"
type textarea "can you write this very short and conci"
type textarea "*"
type textarea "can you write this very short and concic"
type textarea "*"
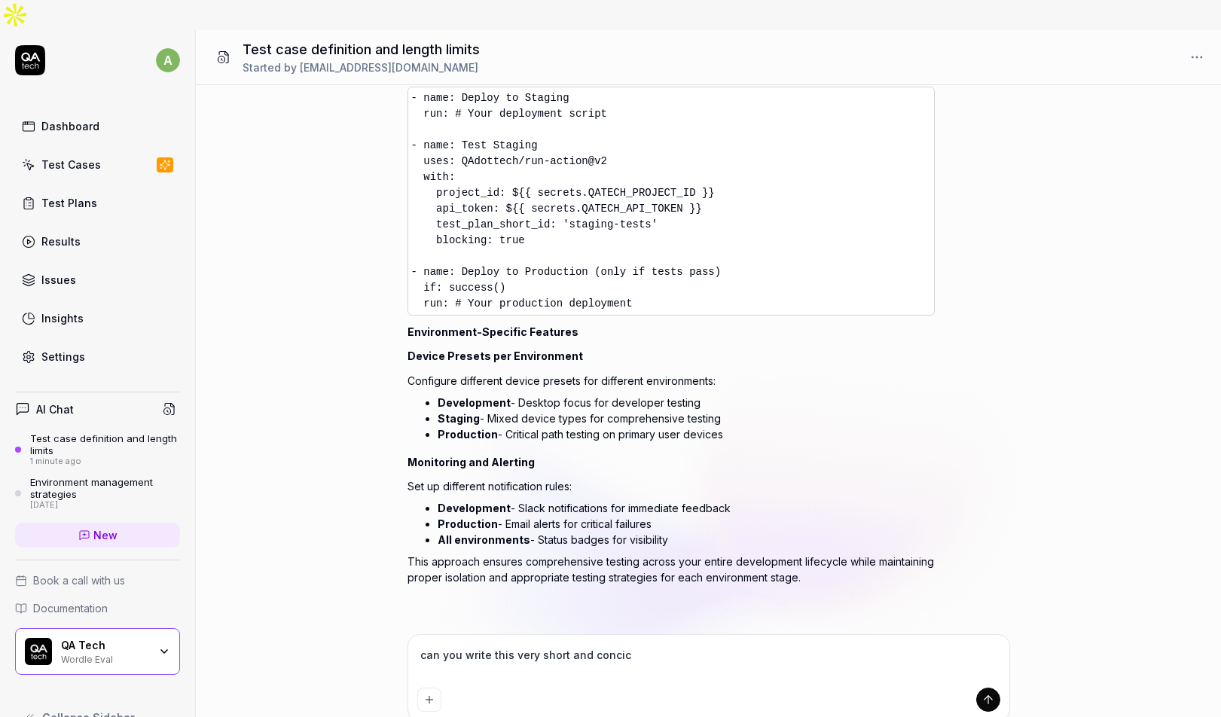
type textarea "can you write this very short and concice"
type textarea "*"
type textarea "can you write this very short and concic"
type textarea "*"
type textarea "can you write this very short and concis"
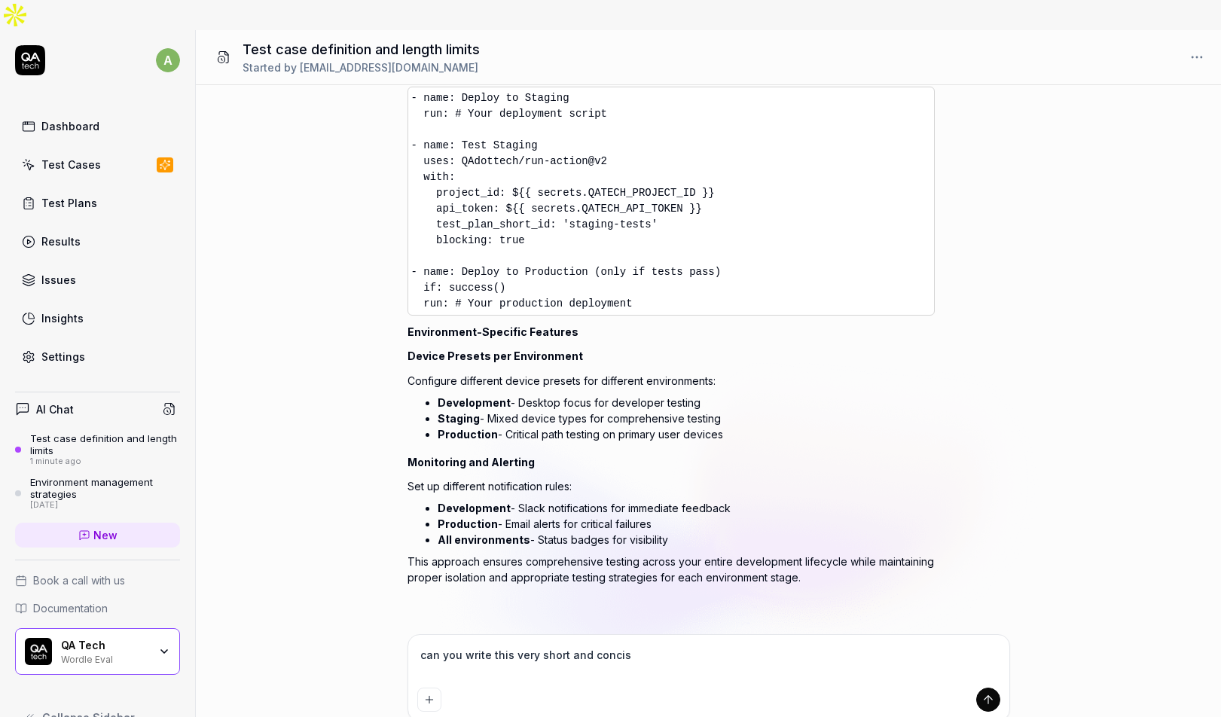
type textarea "*"
type textarea "can you write this very short and concise"
type textarea "*"
type textarea "can you write this very short and concisel"
type textarea "*"
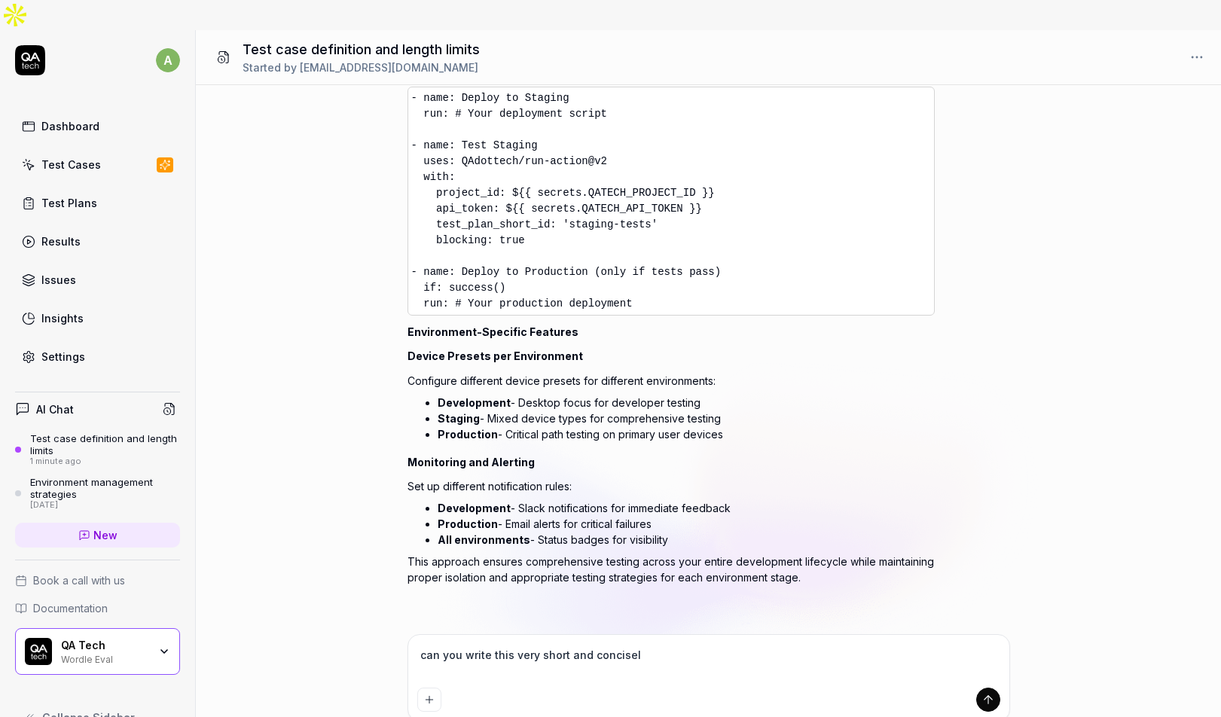
type textarea "can you write this very short and concisely"
type textarea "*"
type textarea "can you write this very short and concisely"
type textarea "*"
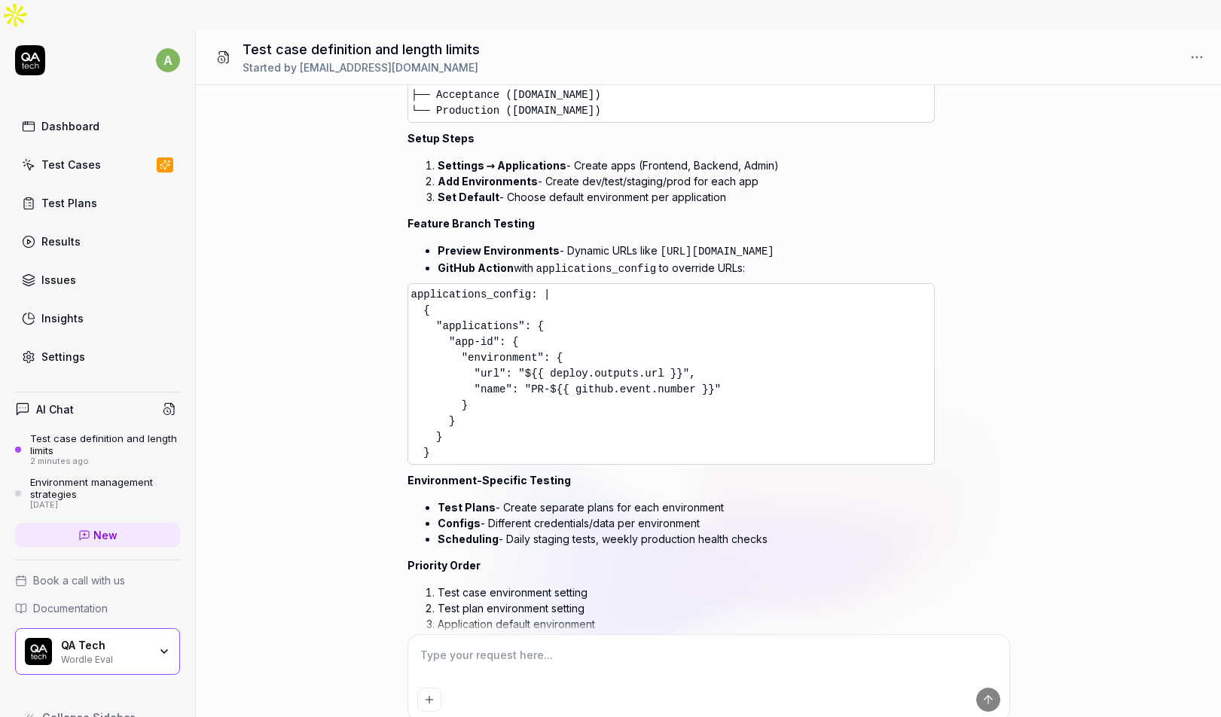
scroll to position [4964, 0]
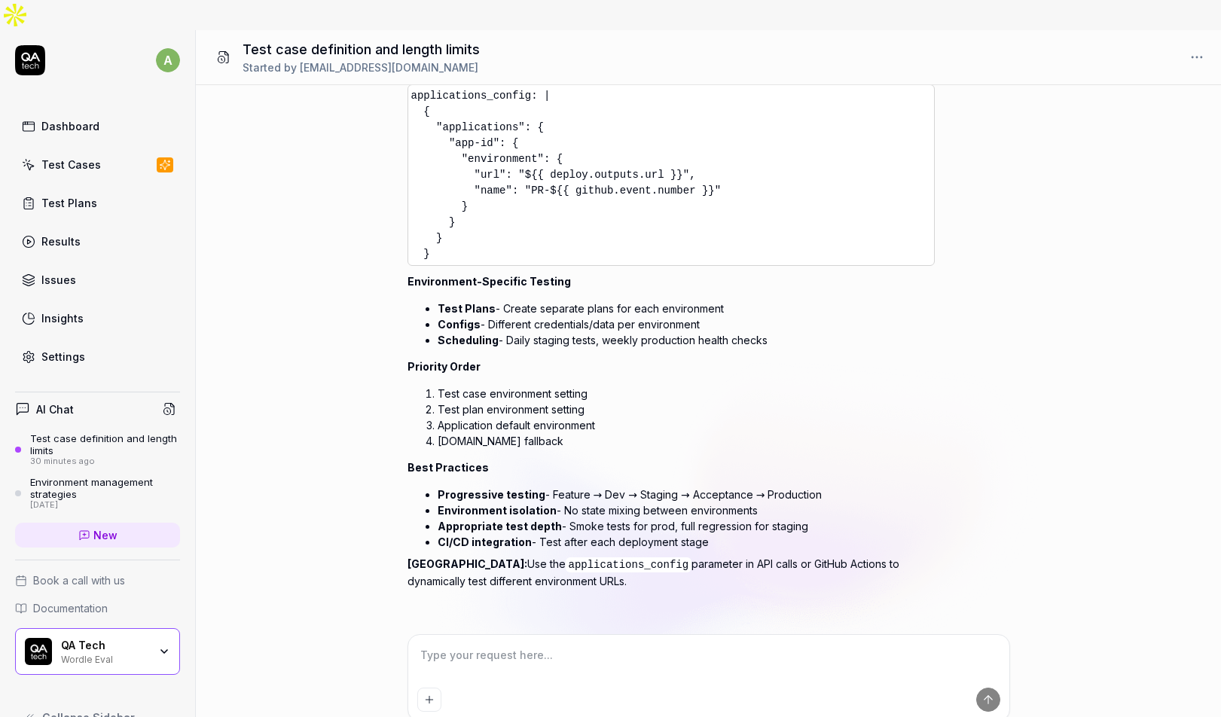
type textarea "*"
